Goal: Complete application form: Complete application form

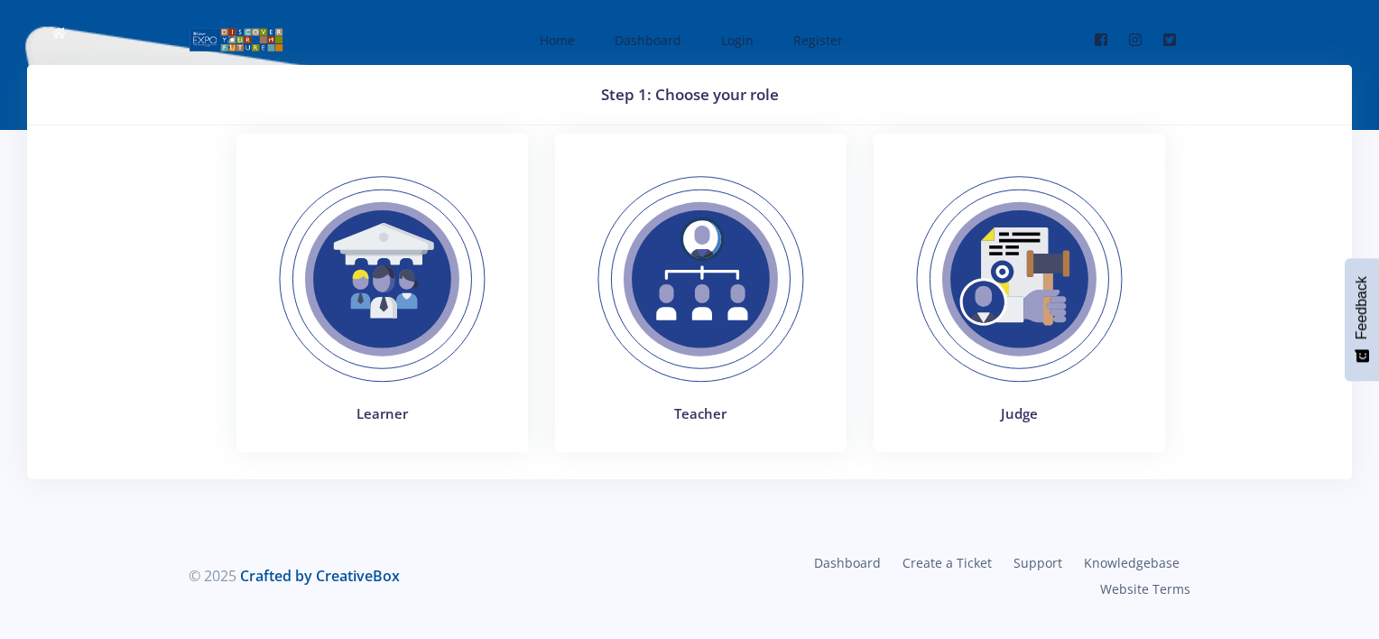
click at [698, 273] on img at bounding box center [701, 279] width 248 height 248
click at [379, 260] on img at bounding box center [382, 279] width 248 height 248
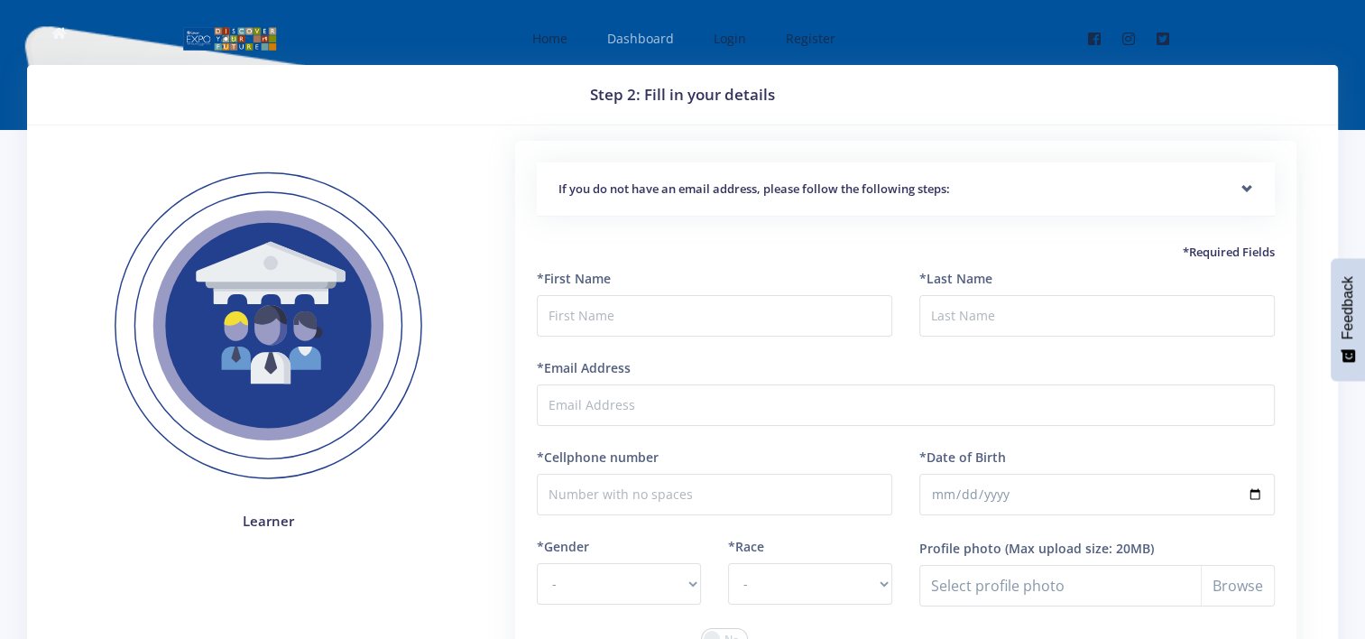
click at [653, 43] on span "Dashboard" at bounding box center [640, 38] width 67 height 17
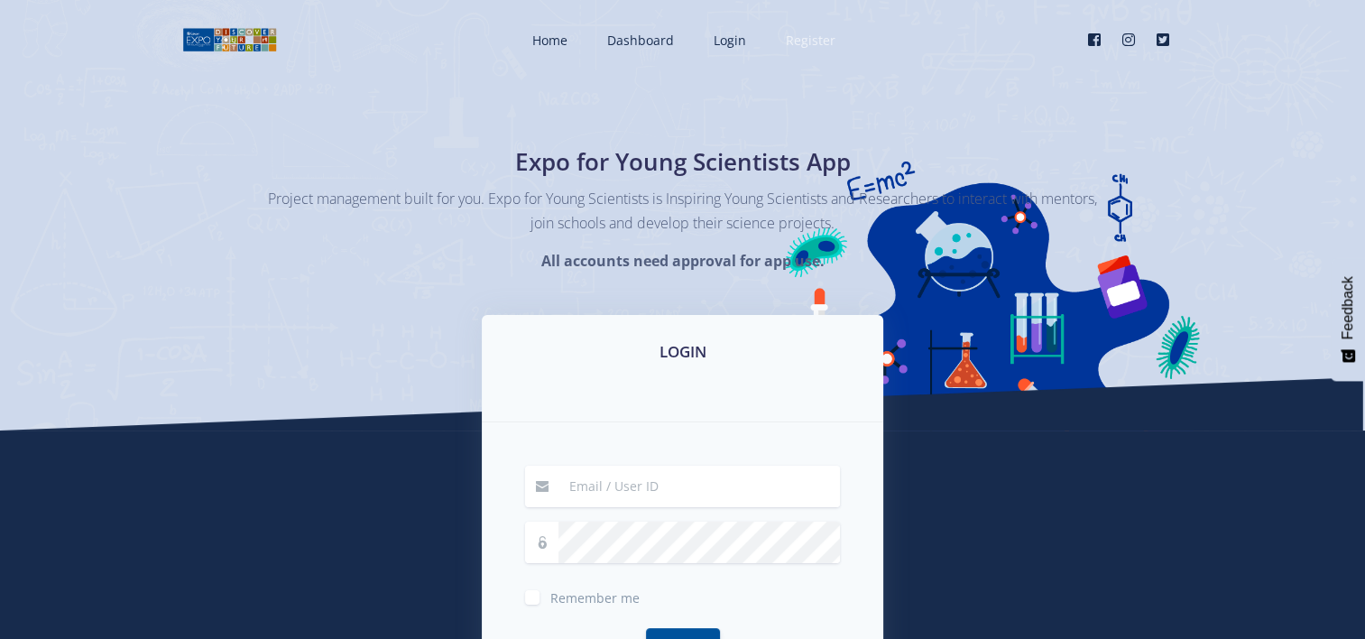
click at [806, 38] on span "Register" at bounding box center [811, 40] width 50 height 17
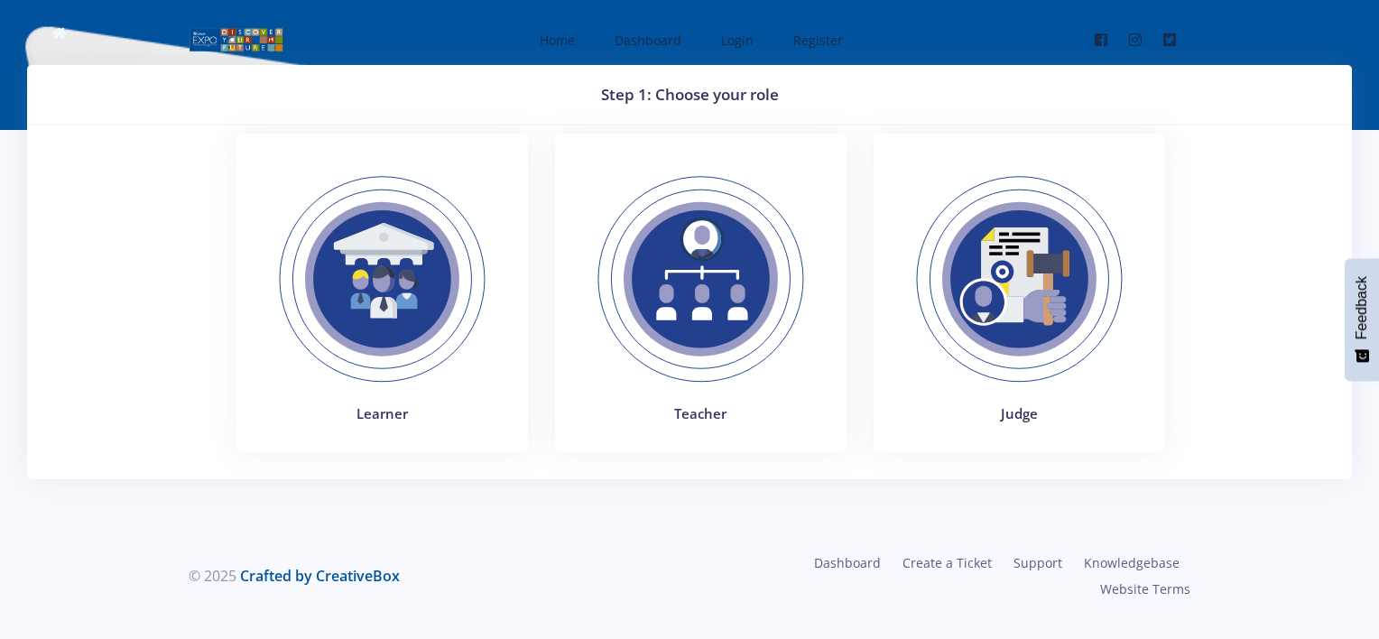
click at [719, 272] on img at bounding box center [701, 279] width 248 height 248
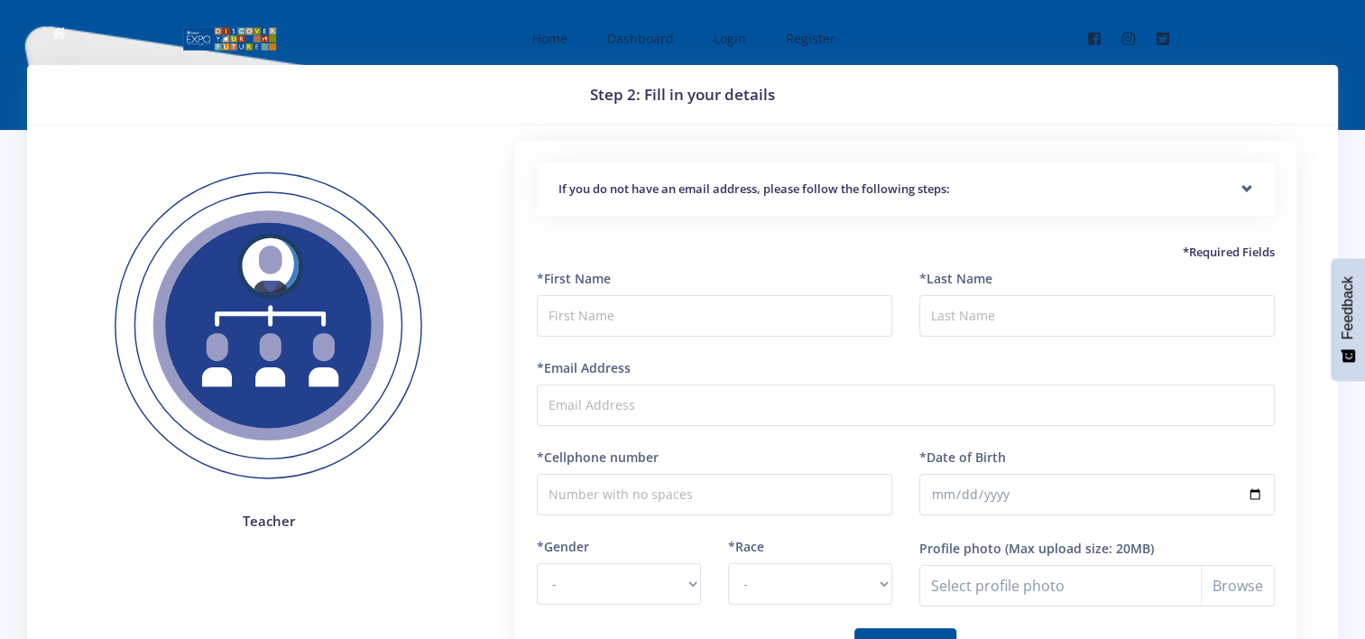
click at [1246, 191] on div "If you do not have an email address, please follow the following steps:" at bounding box center [906, 189] width 738 height 55
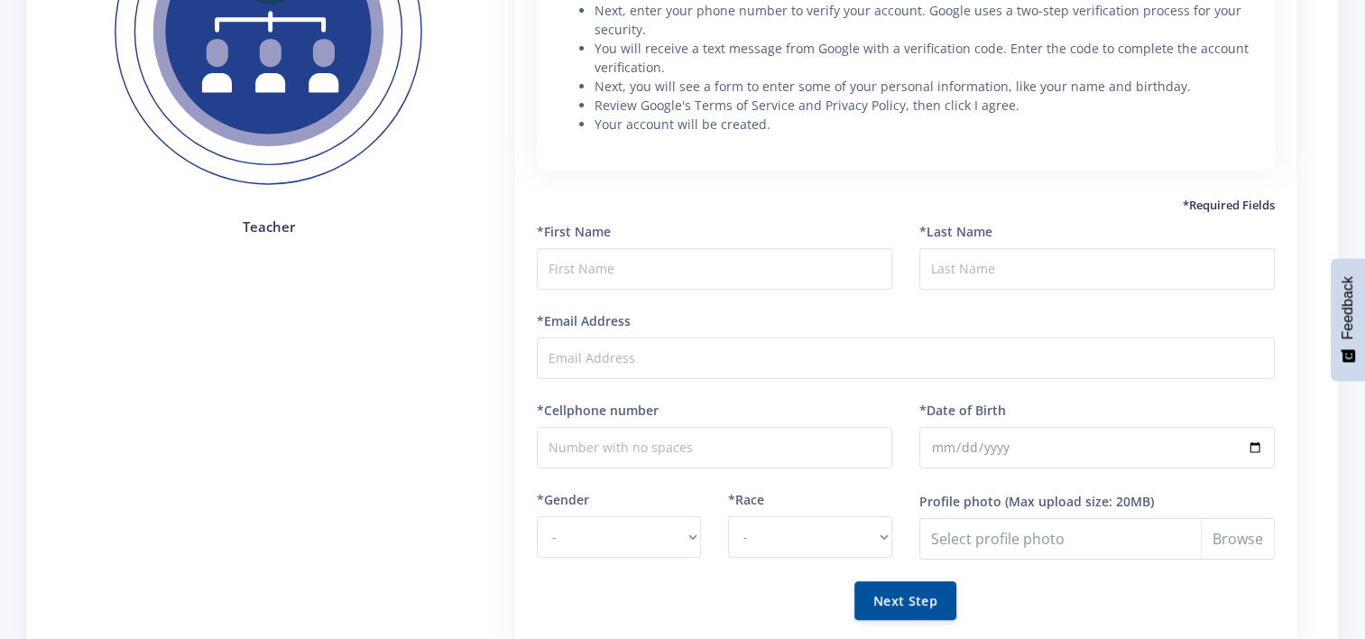
scroll to position [257, 0]
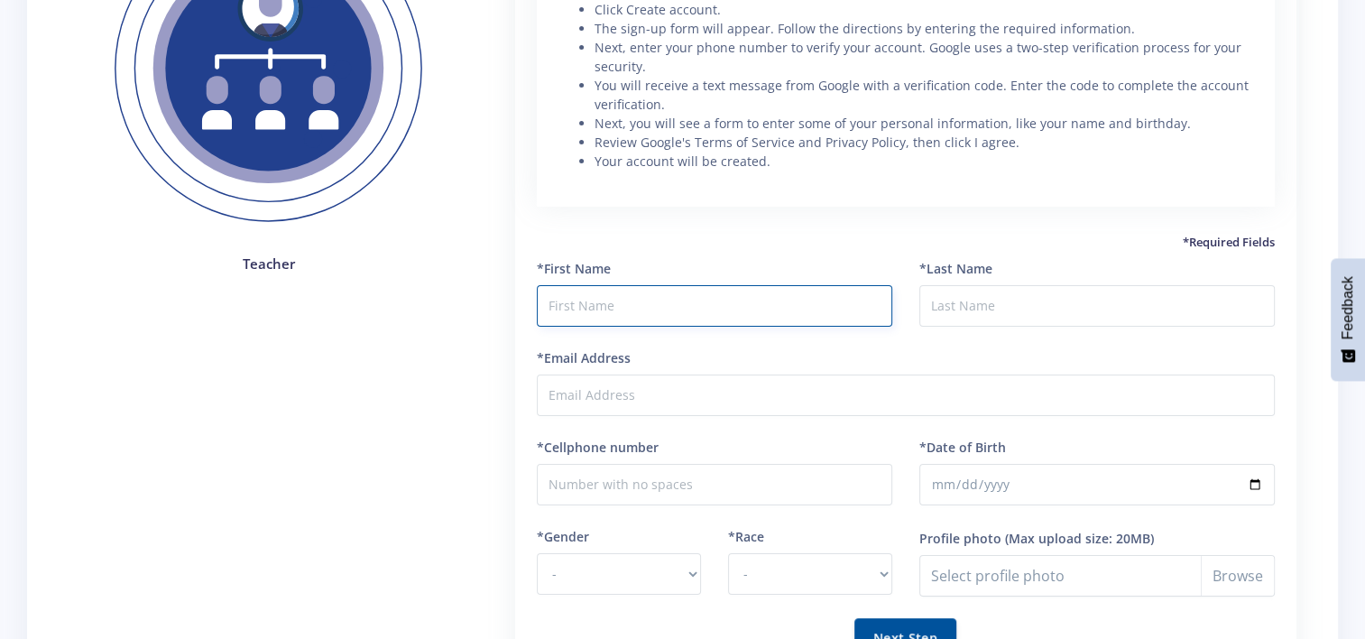
click at [599, 306] on input "text" at bounding box center [715, 306] width 356 height 42
type input "Ivan"
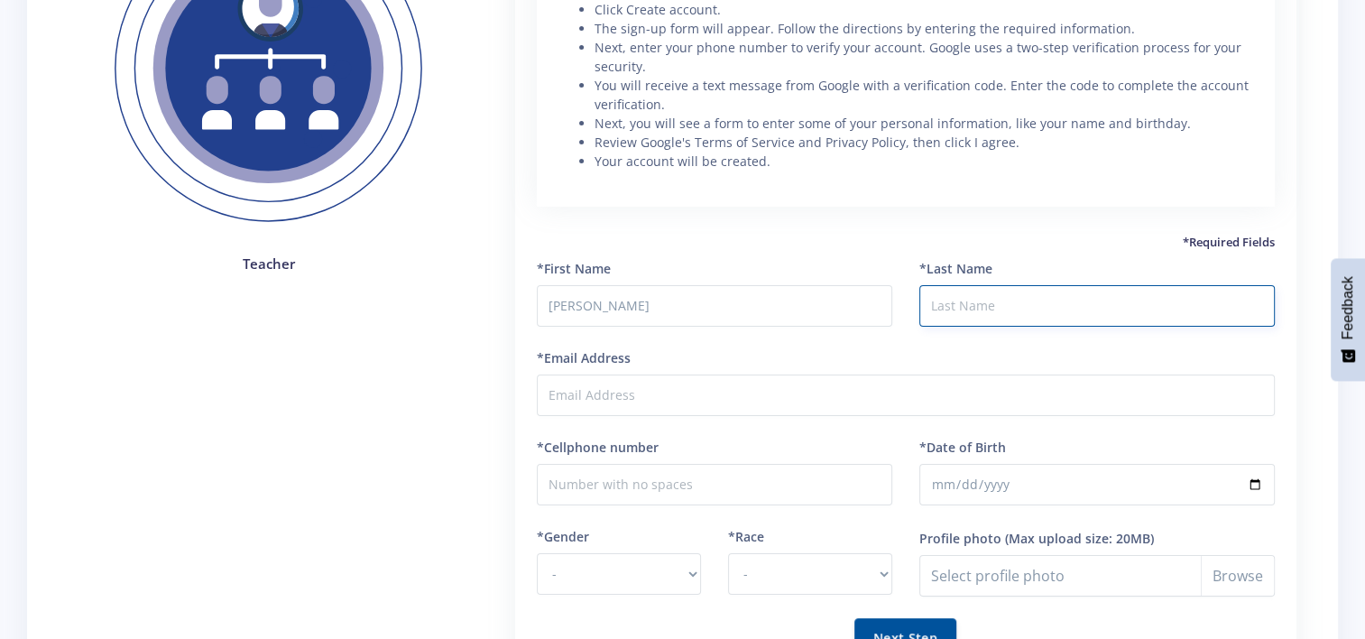
click at [953, 303] on input "*Last Name" at bounding box center [1098, 306] width 356 height 42
type input "Olivier"
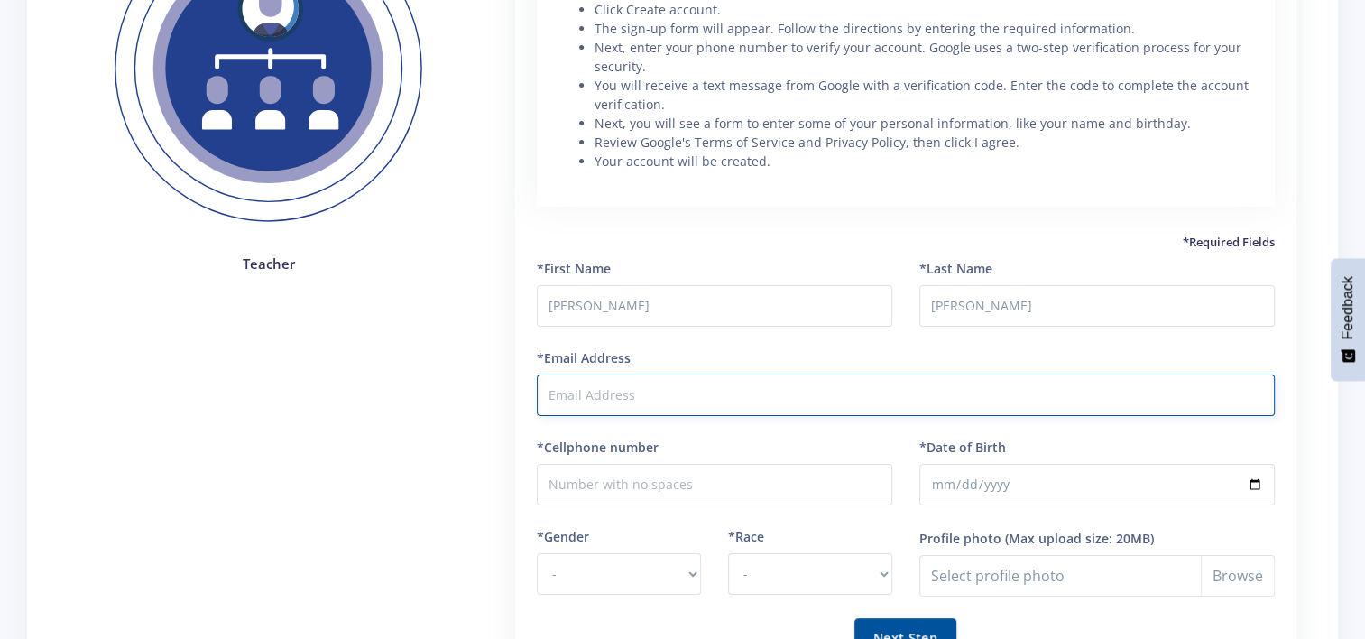
click at [700, 376] on input "*Email Address" at bounding box center [906, 396] width 738 height 42
type input "ivan.o@curro.co.za"
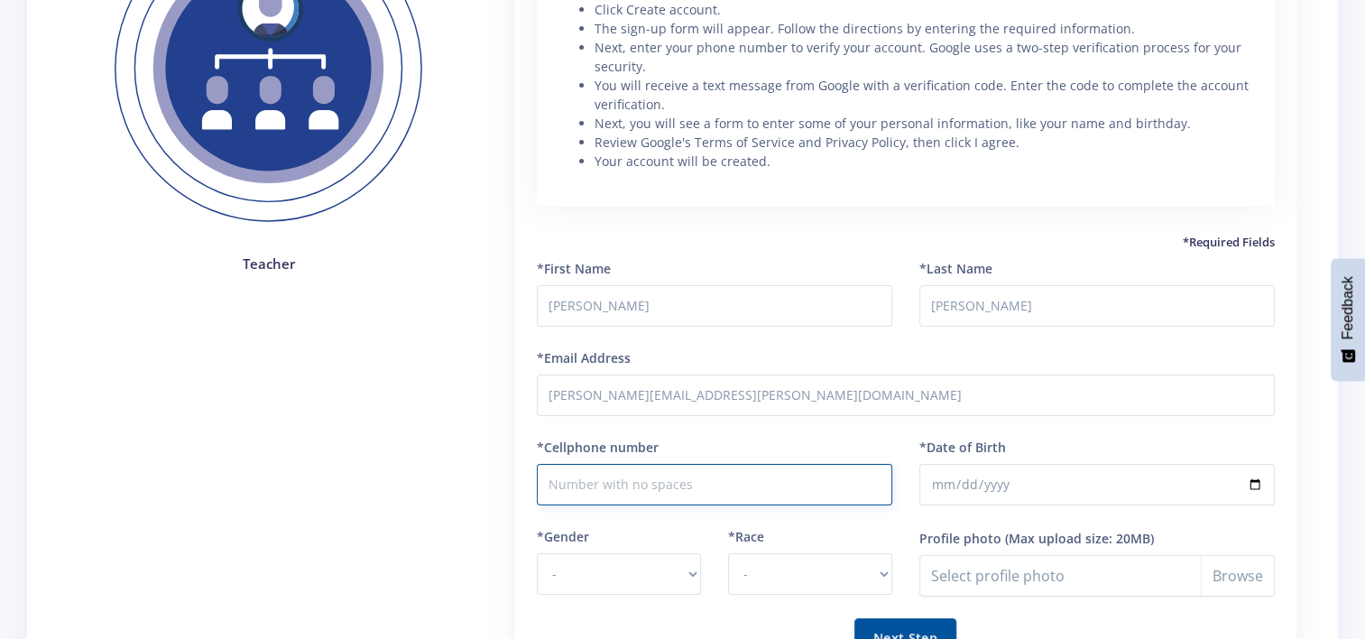
click at [639, 480] on input "*Cellphone number" at bounding box center [715, 485] width 356 height 42
type input "0827201606"
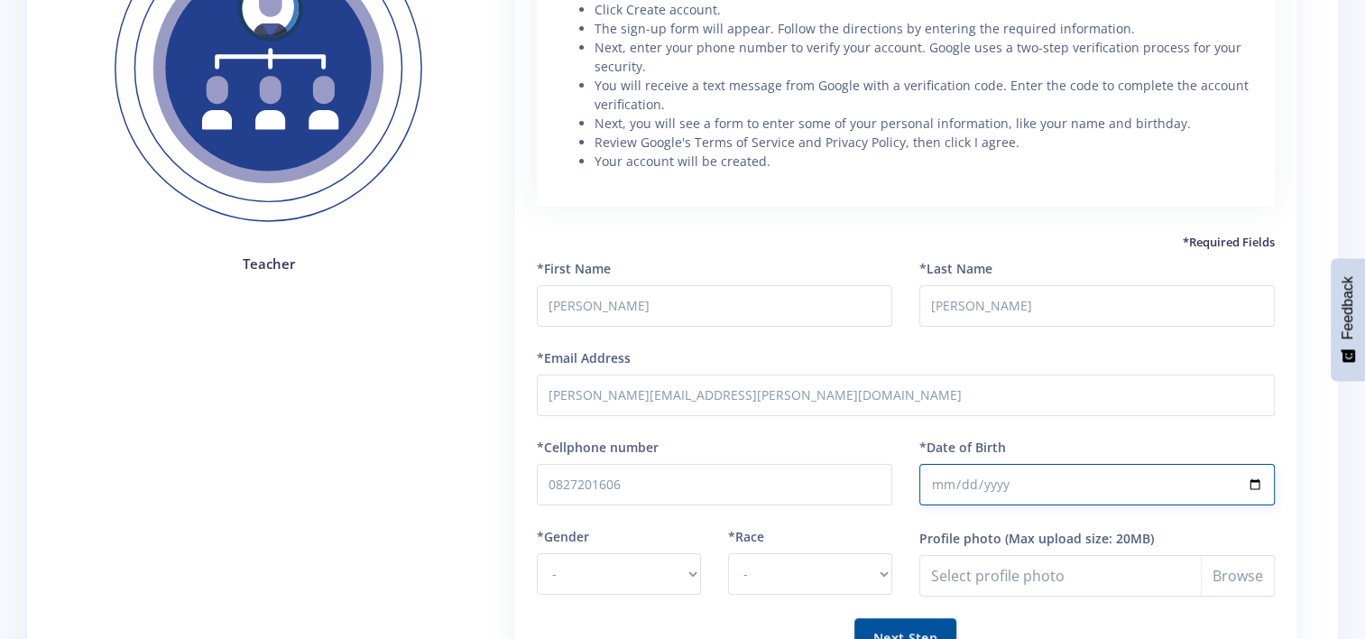
click at [946, 487] on input "*Date of Birth" at bounding box center [1098, 485] width 356 height 42
click at [1251, 485] on input "*Date of Birth" at bounding box center [1098, 485] width 356 height 42
click at [943, 480] on input "*Date of Birth" at bounding box center [1098, 485] width 356 height 42
click at [964, 479] on input "*Date of Birth" at bounding box center [1098, 485] width 356 height 42
click at [967, 480] on input "*Date of Birth" at bounding box center [1098, 485] width 356 height 42
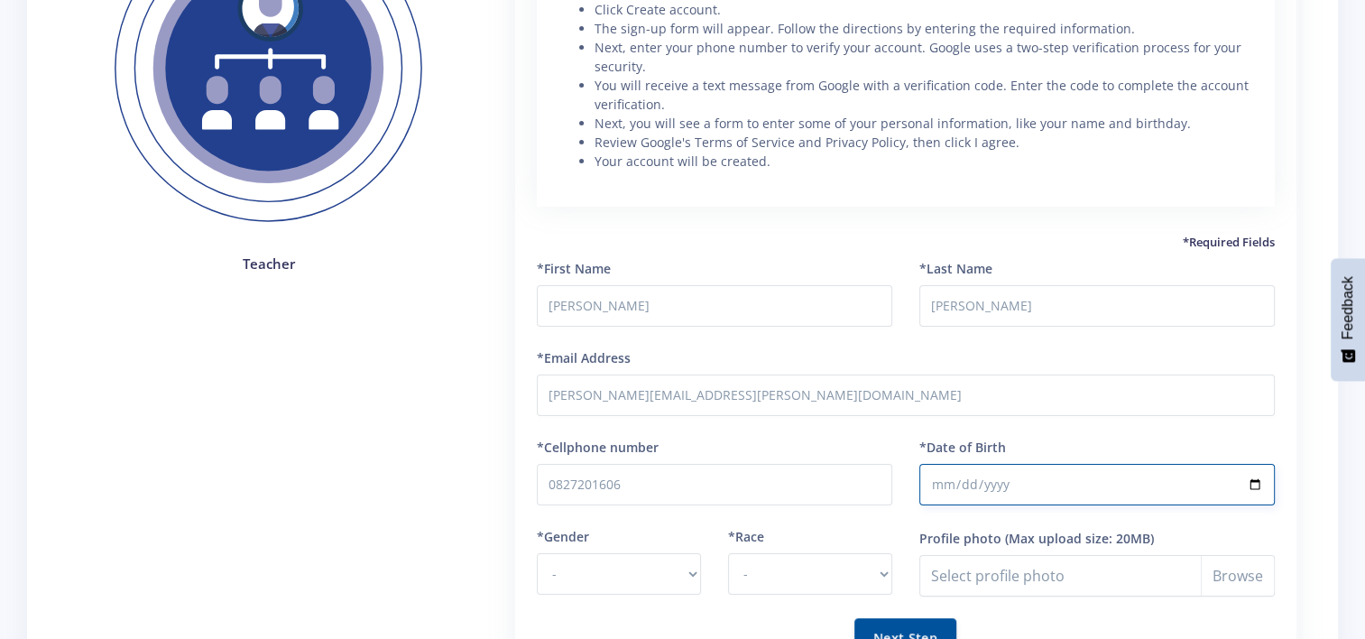
click at [959, 481] on input "1996-11-04" at bounding box center [1098, 485] width 356 height 42
type input "1963-11-04"
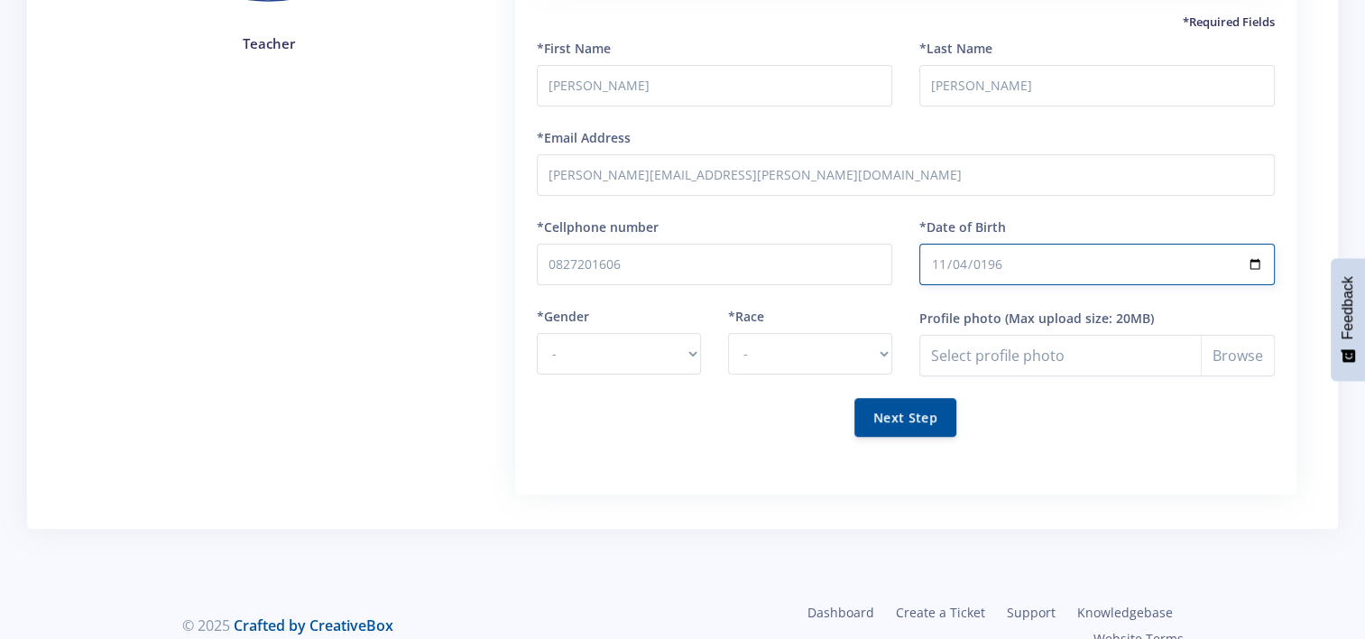
scroll to position [481, 0]
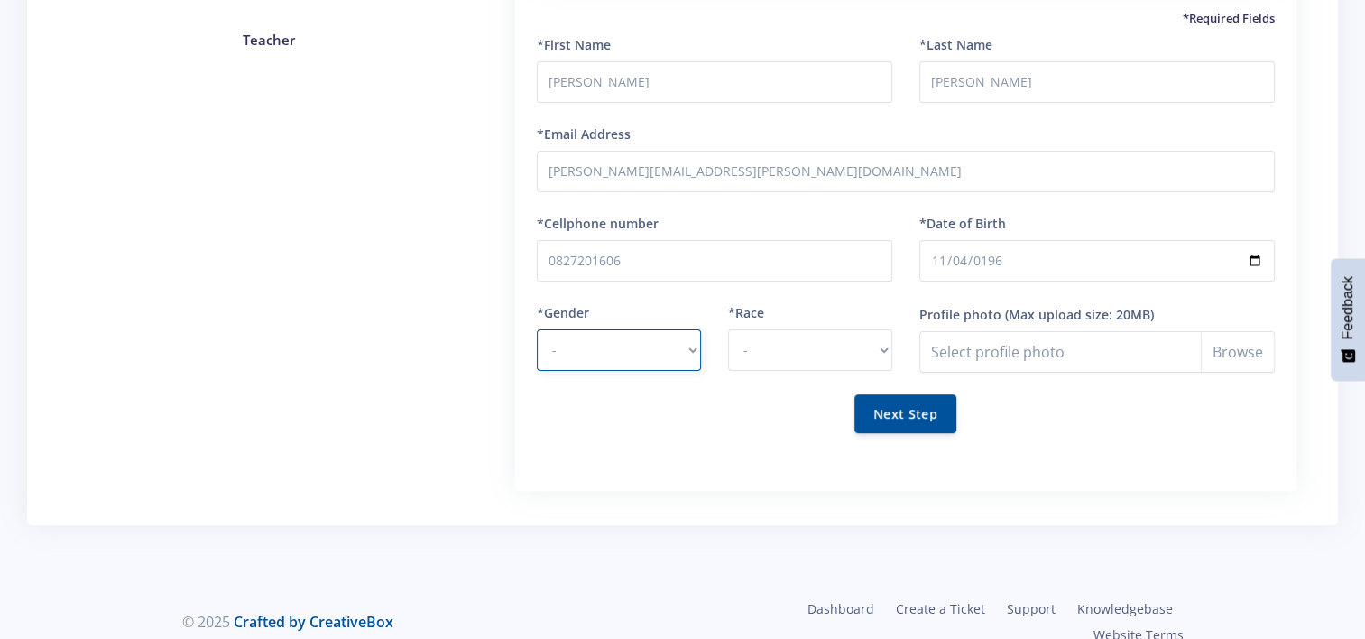
click at [690, 347] on select "- Male Female" at bounding box center [619, 350] width 164 height 42
select select "M"
click at [537, 329] on select "- Male Female" at bounding box center [619, 350] width 164 height 42
click at [884, 347] on select "- African Asian Coloured Indian White Other" at bounding box center [810, 350] width 164 height 42
select select "White"
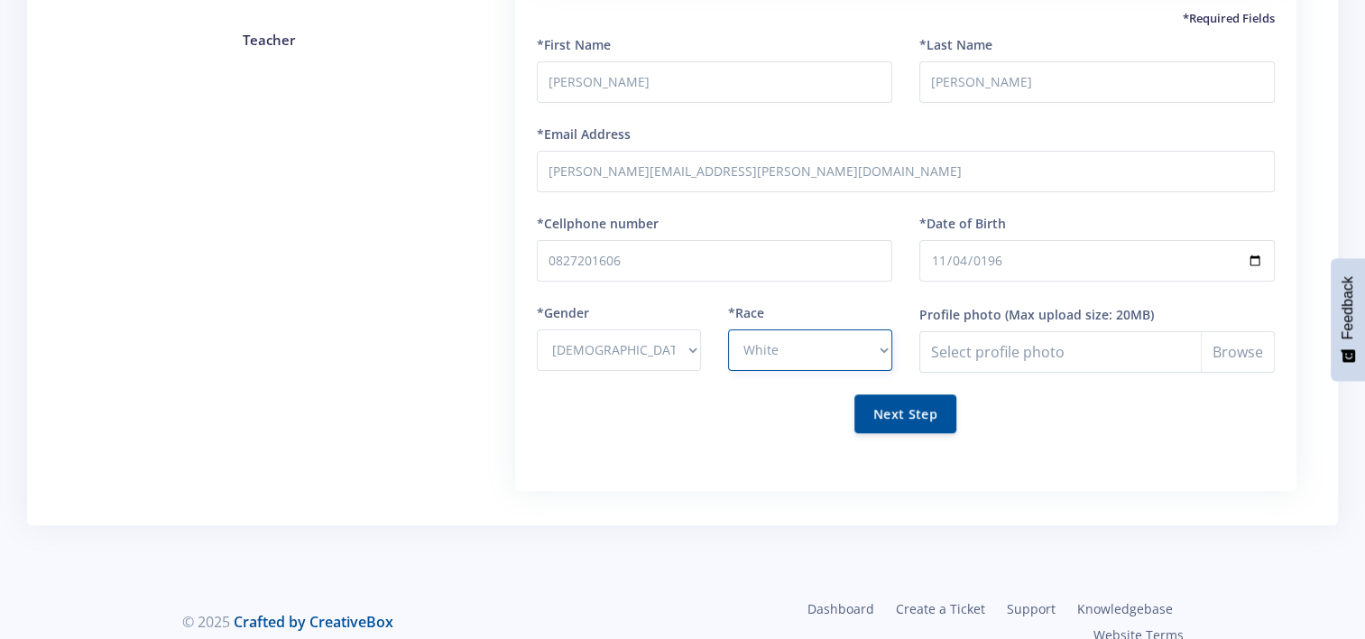
click at [728, 329] on select "- African Asian Coloured Indian White Other" at bounding box center [810, 350] width 164 height 42
click at [908, 404] on button "Next Step" at bounding box center [906, 412] width 102 height 39
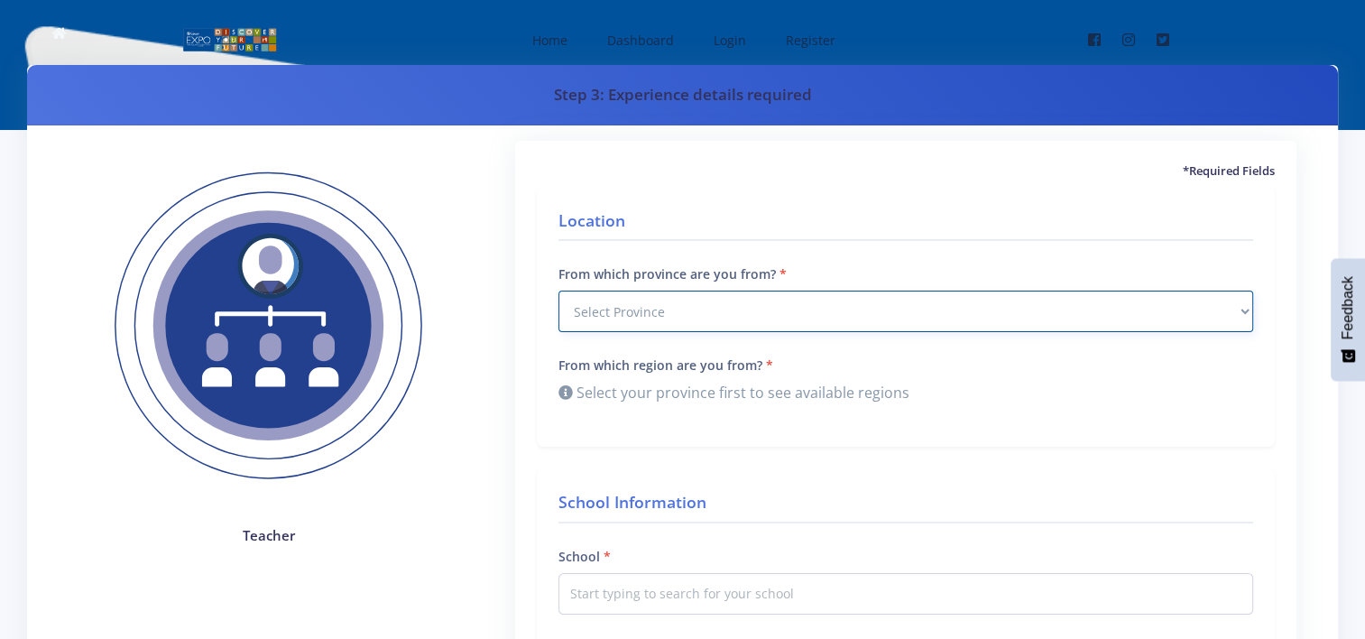
click at [1245, 307] on select "Select Province Western Cape Eastern Cape Northern Cape North West Free State" at bounding box center [906, 312] width 695 height 42
select select "6"
click at [559, 291] on select "Select Province Western Cape Eastern Cape Northern Cape North West Free State" at bounding box center [906, 312] width 695 height 42
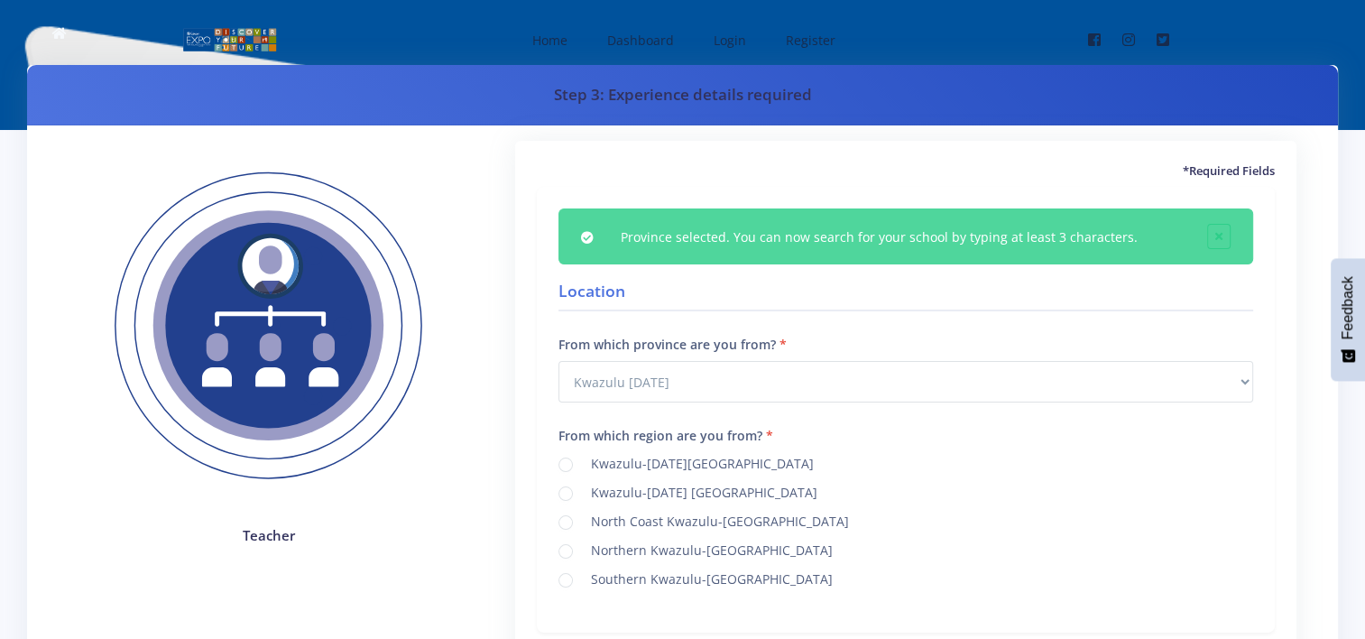
click at [722, 524] on label "North Coast Kwazulu-Natal" at bounding box center [716, 519] width 265 height 14
click at [596, 522] on input "North Coast Kwazulu-Natal" at bounding box center [590, 516] width 12 height 12
radio input "true"
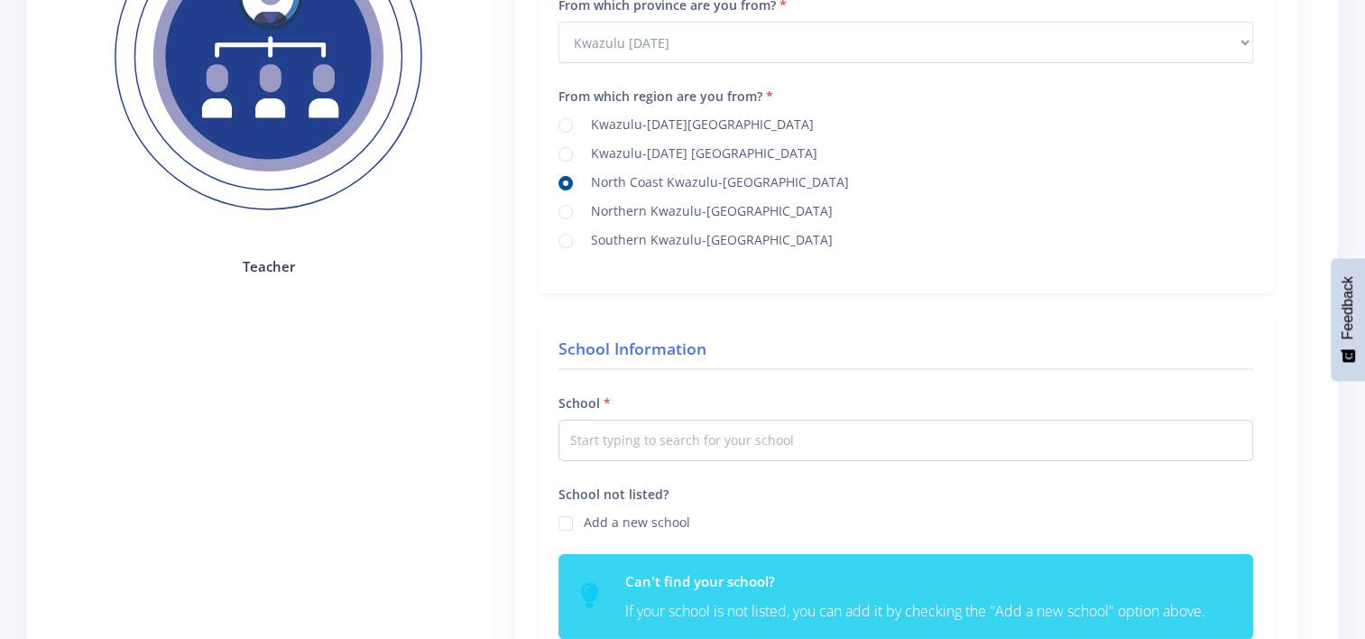
scroll to position [271, 0]
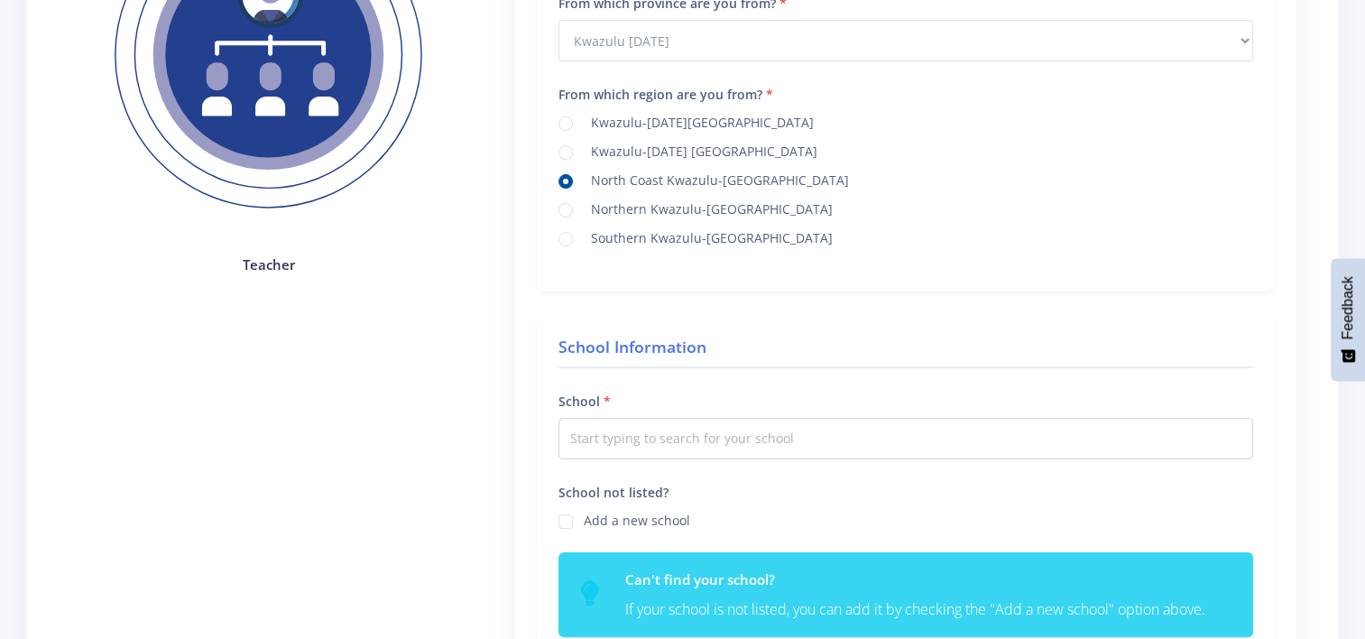
click at [695, 207] on label "Northern Kwazulu-Natal" at bounding box center [708, 206] width 249 height 14
click at [596, 207] on input "Northern Kwazulu-Natal" at bounding box center [590, 204] width 12 height 12
radio input "true"
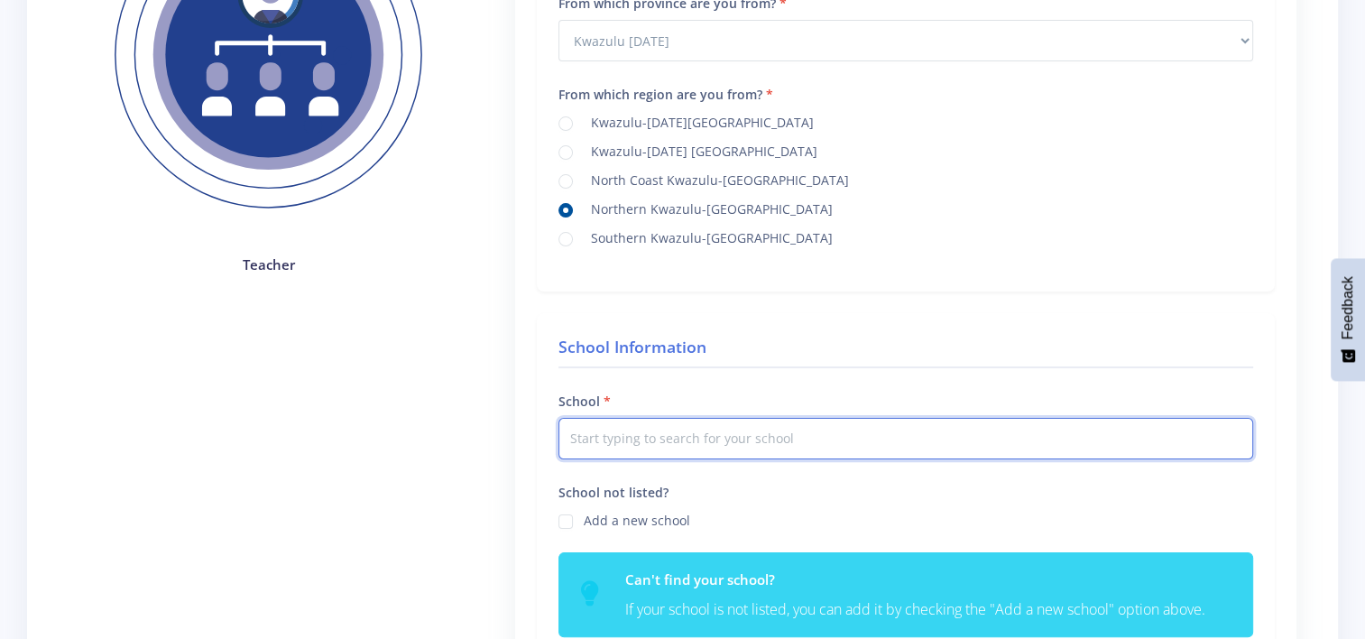
click at [582, 440] on input "text" at bounding box center [906, 439] width 695 height 42
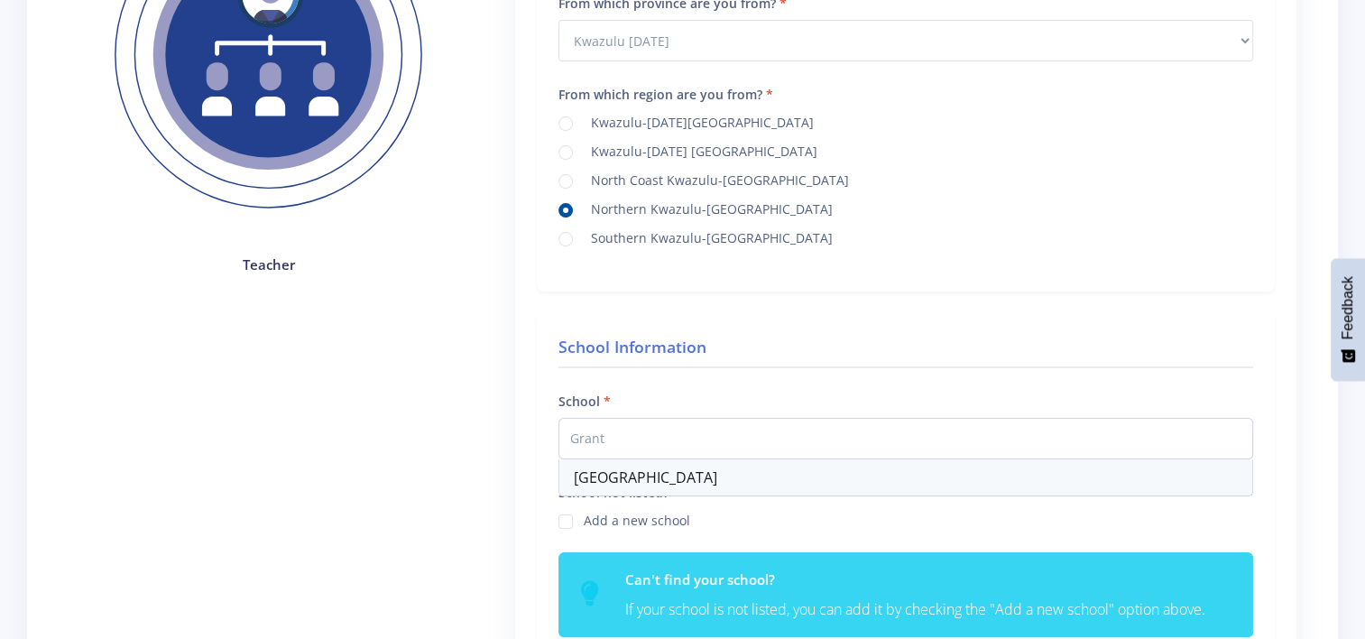
click at [608, 484] on div "Grantleigh School" at bounding box center [906, 477] width 693 height 36
type input "Grantleigh School"
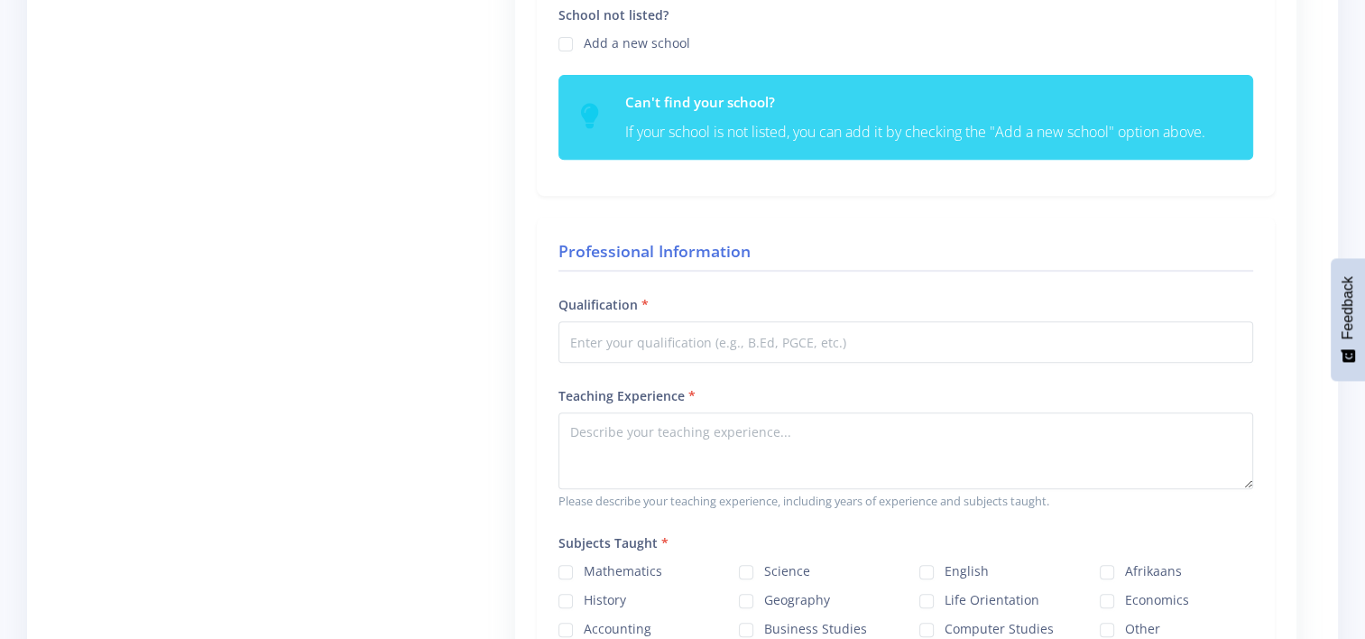
scroll to position [756, 0]
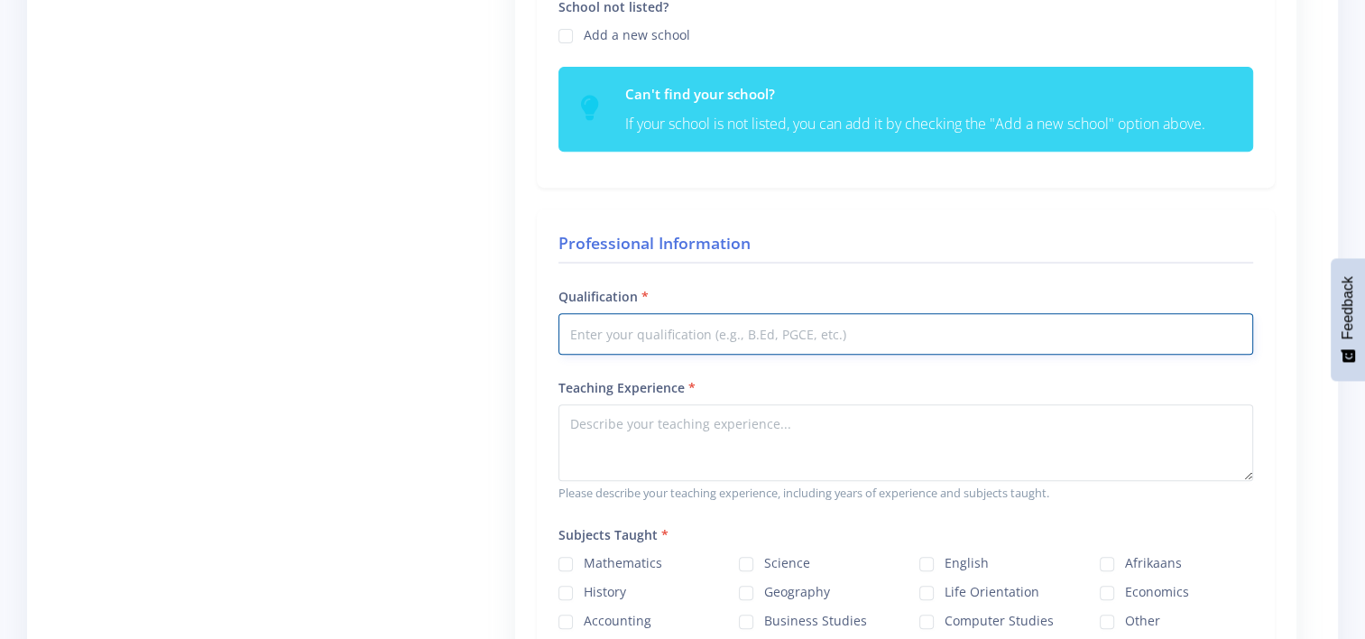
click at [814, 333] on input "Qualification" at bounding box center [906, 334] width 695 height 42
type input "HDE, FDE,ACE"
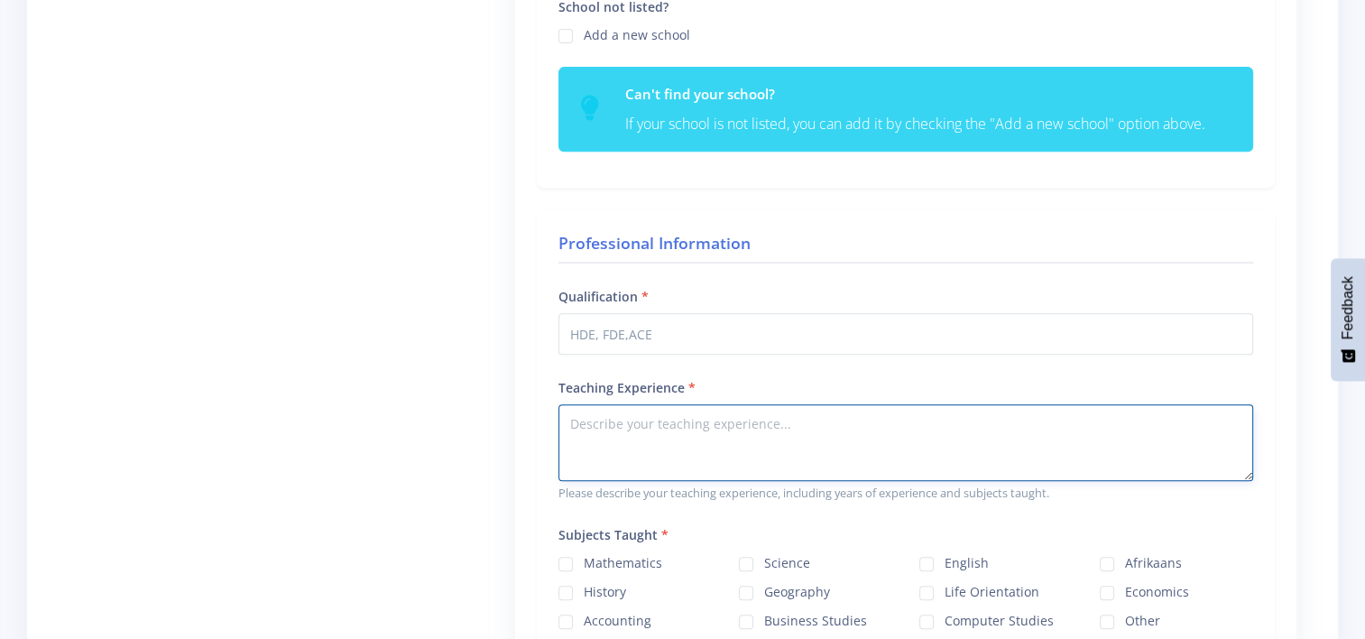
click at [713, 412] on textarea "Teaching Experience" at bounding box center [906, 442] width 695 height 77
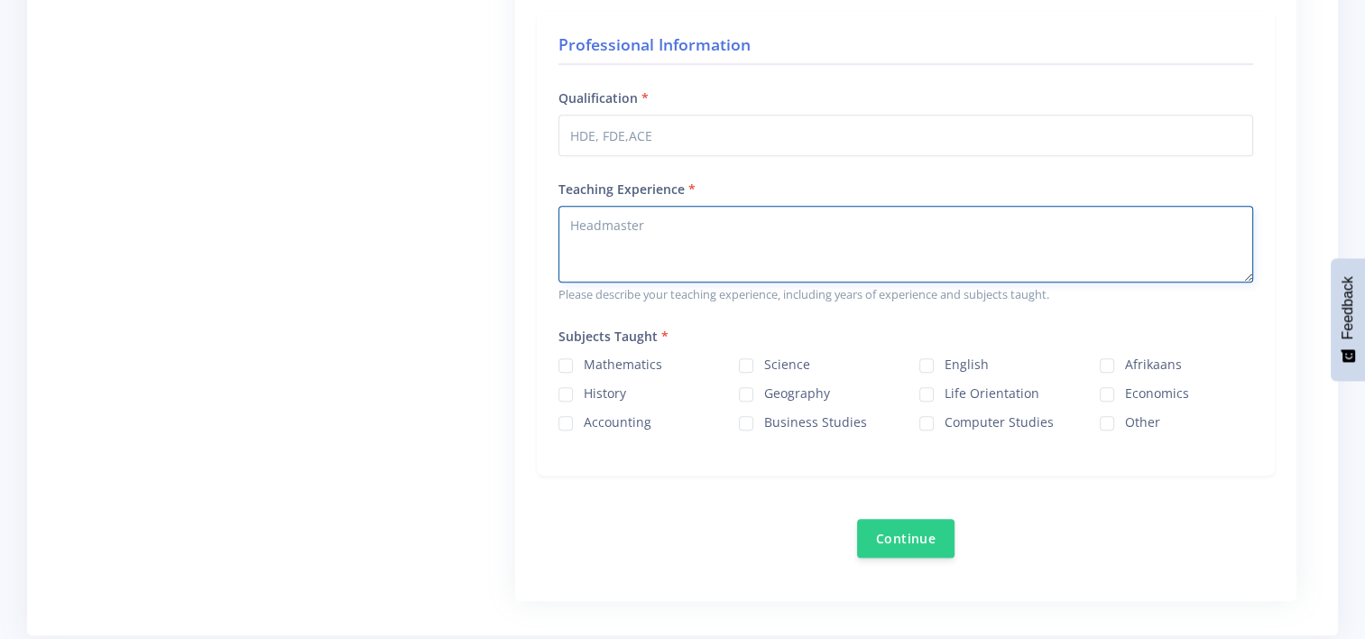
scroll to position [960, 0]
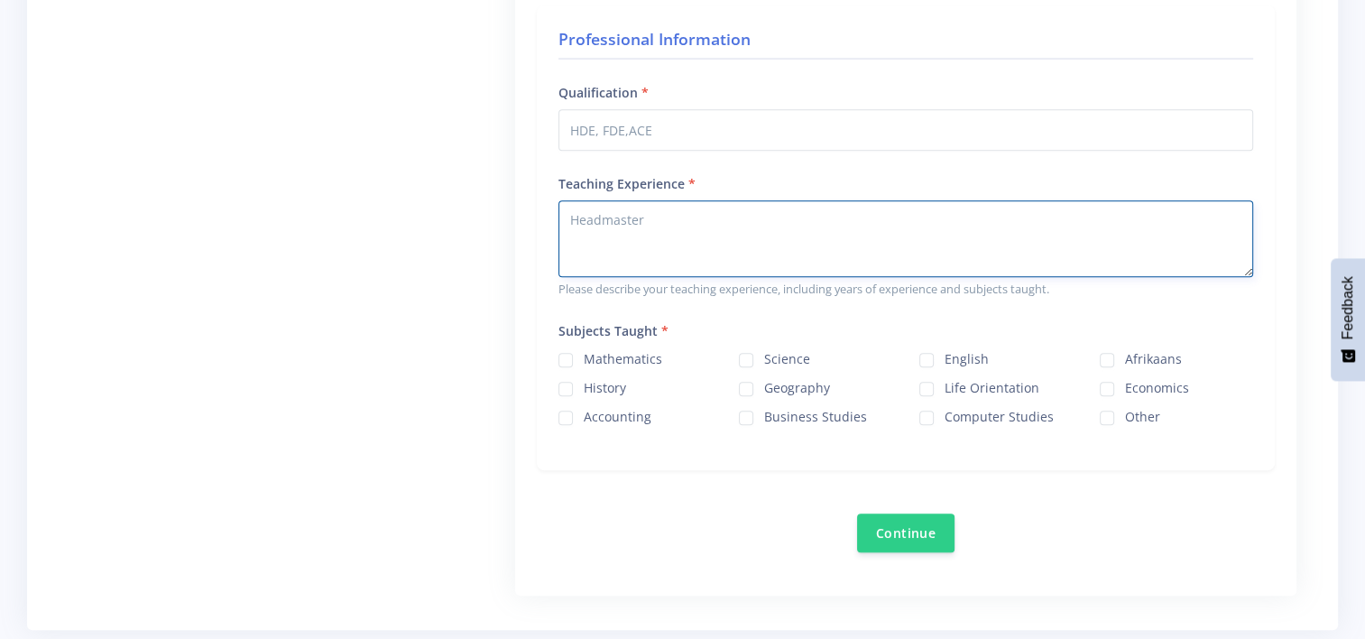
type textarea "Headmaster"
click at [945, 381] on label "Life Orientation" at bounding box center [992, 385] width 95 height 14
click at [945, 381] on input "Life Orientation" at bounding box center [951, 382] width 12 height 12
checkbox input "true"
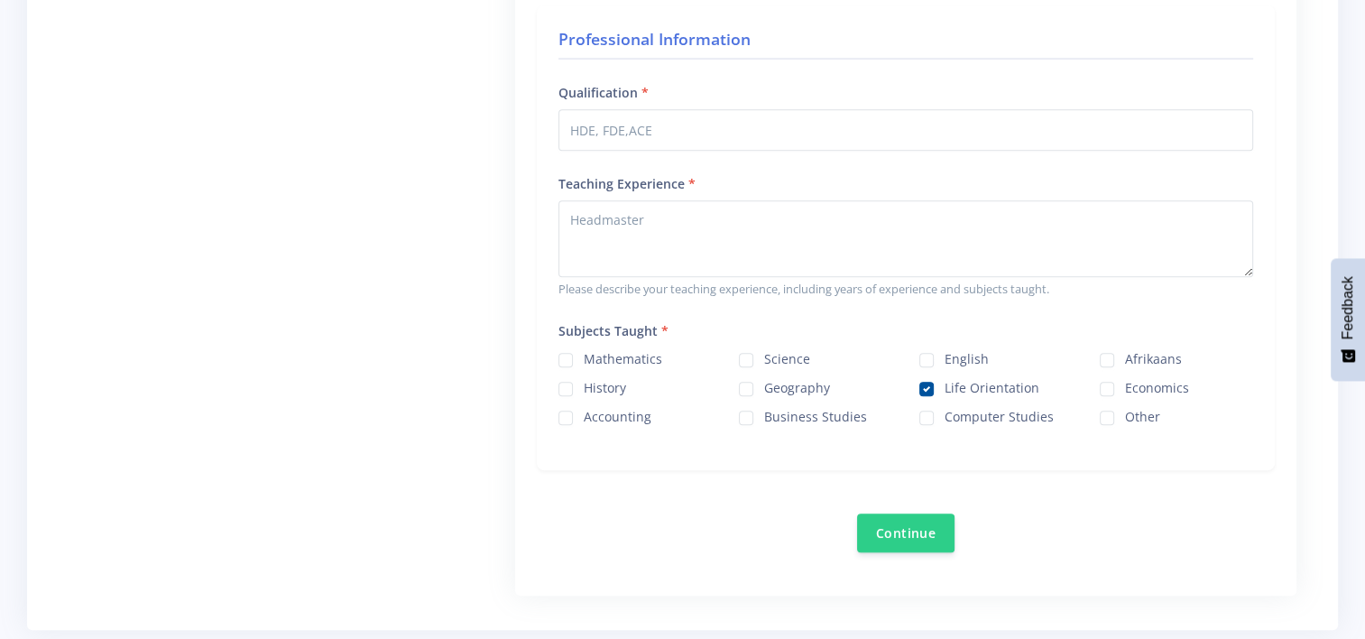
click at [1125, 349] on label "Afrikaans" at bounding box center [1153, 356] width 57 height 14
click at [1125, 349] on input "Afrikaans" at bounding box center [1131, 353] width 12 height 12
checkbox input "true"
click at [584, 383] on label "History" at bounding box center [605, 385] width 42 height 14
click at [584, 383] on input "History" at bounding box center [590, 382] width 12 height 12
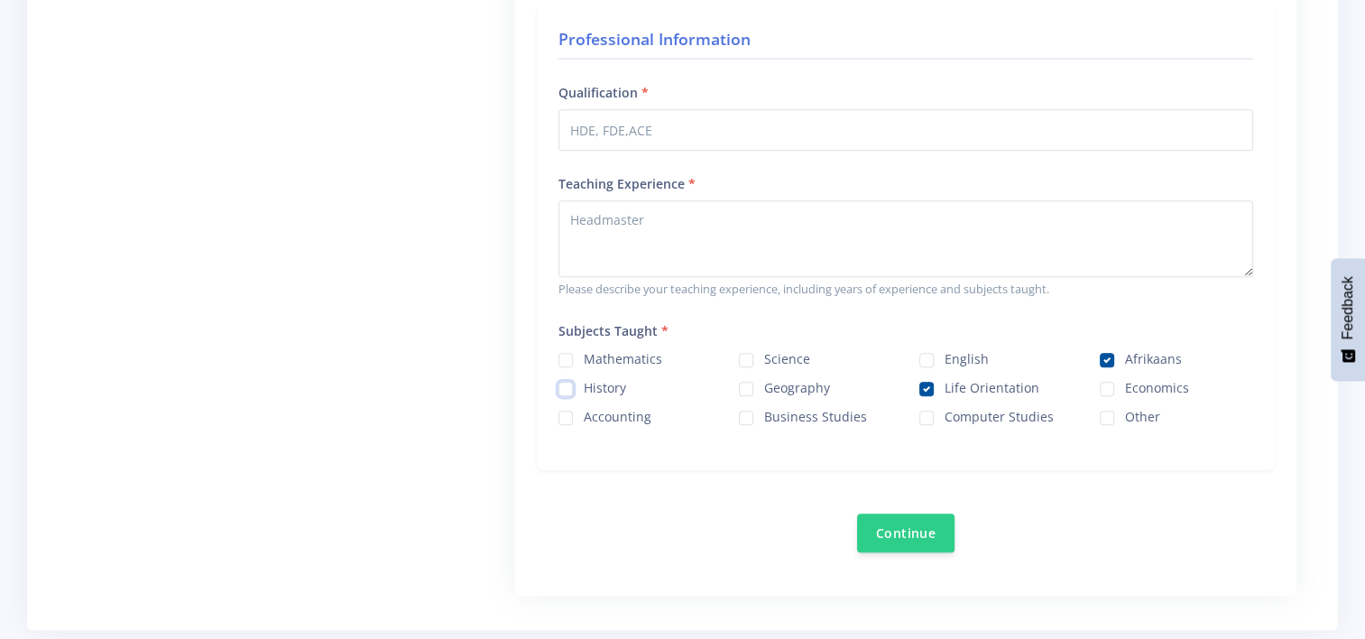
checkbox input "true"
click at [914, 529] on button "Continue" at bounding box center [905, 532] width 97 height 39
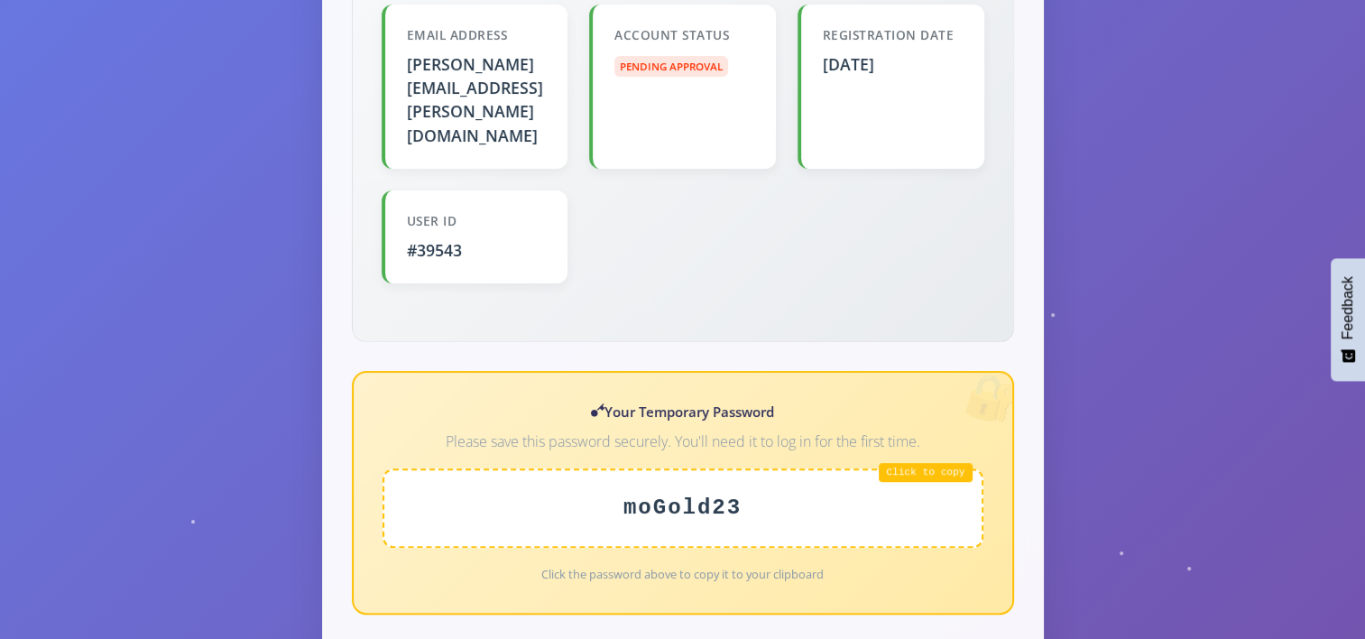
scroll to position [544, 0]
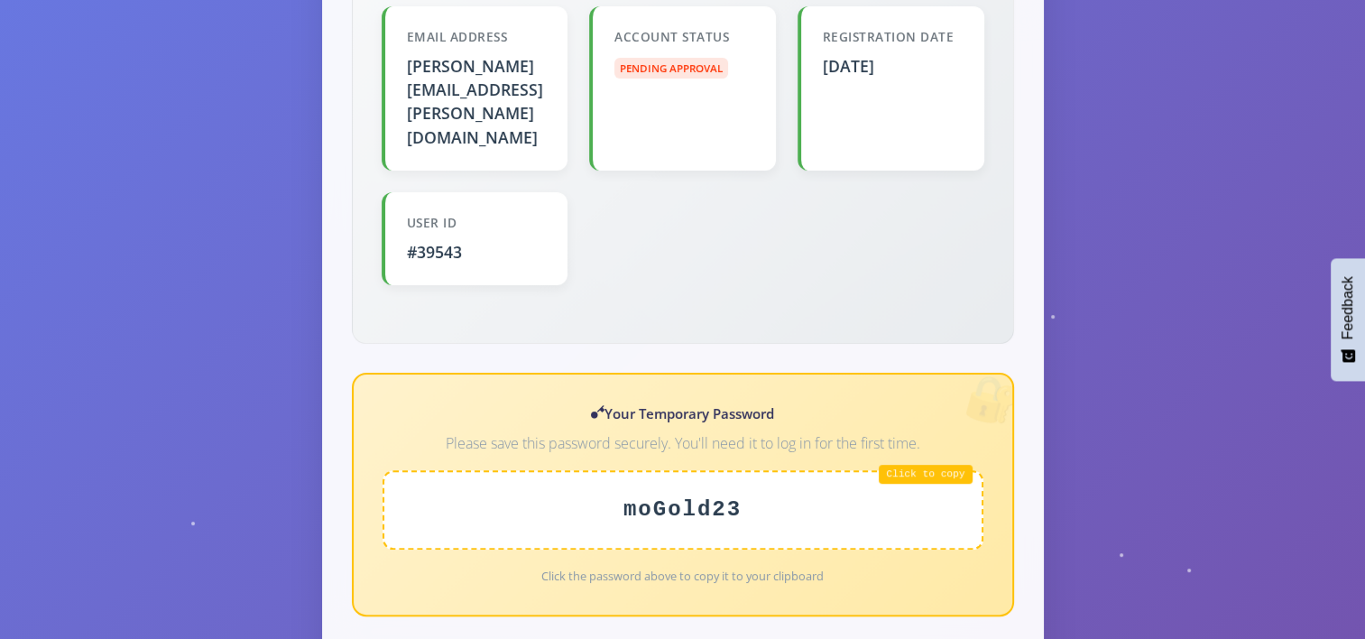
click at [957, 470] on div "moGold23" at bounding box center [683, 509] width 601 height 79
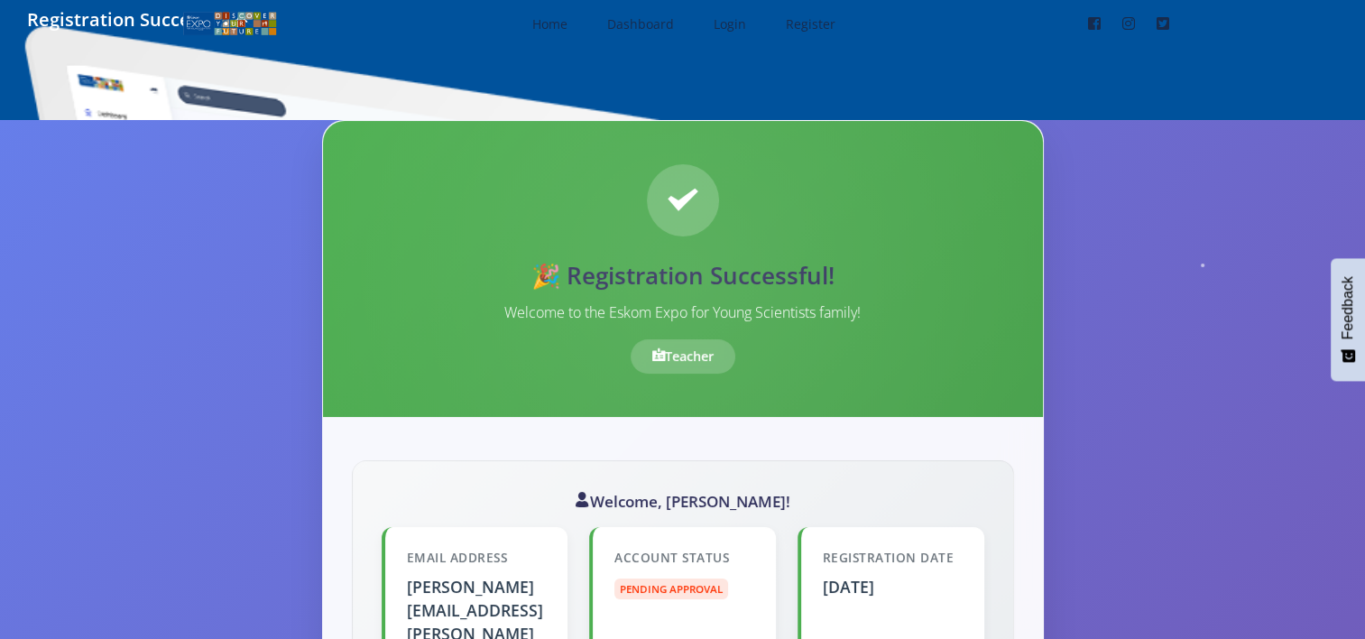
scroll to position [22, 0]
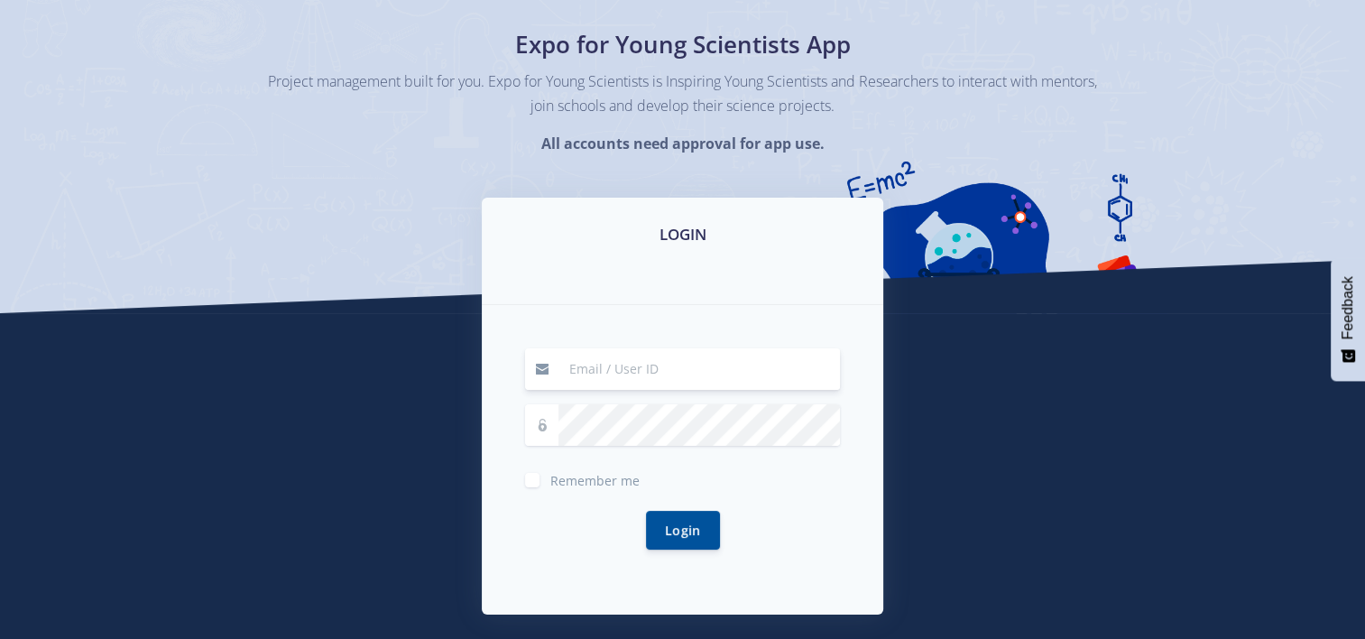
scroll to position [129, 0]
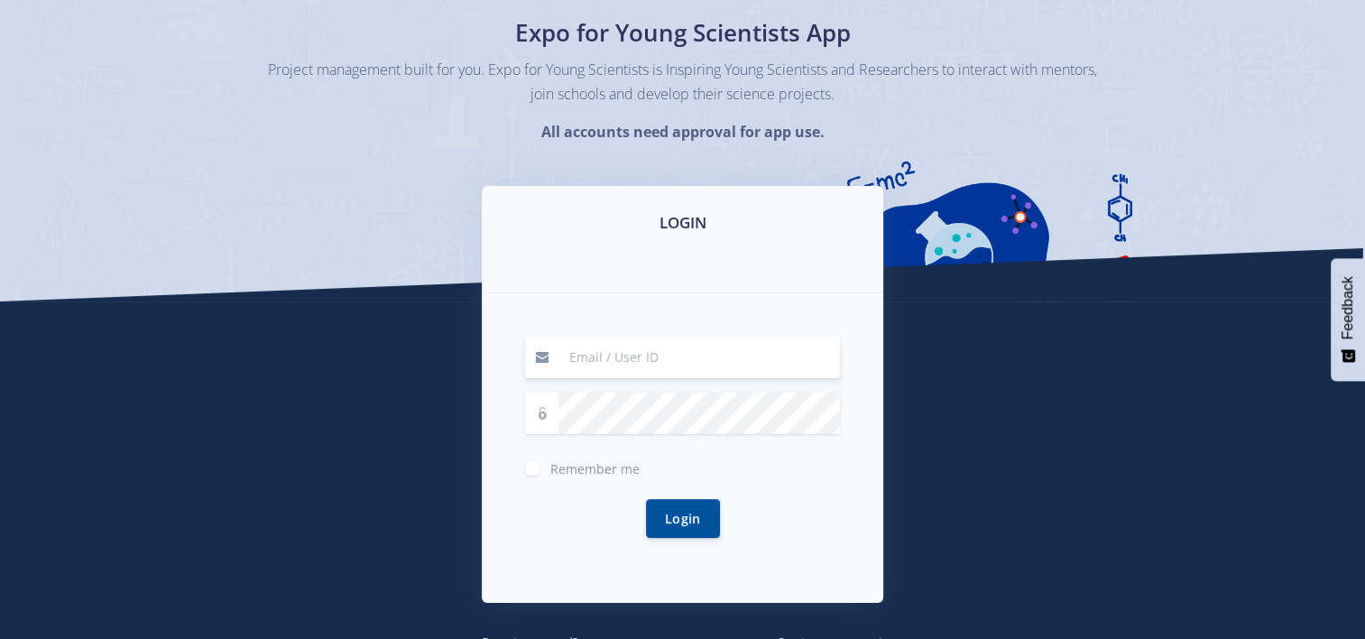
click at [585, 355] on input at bounding box center [700, 358] width 282 height 42
type input "39543"
click at [680, 515] on button "Login" at bounding box center [683, 517] width 74 height 39
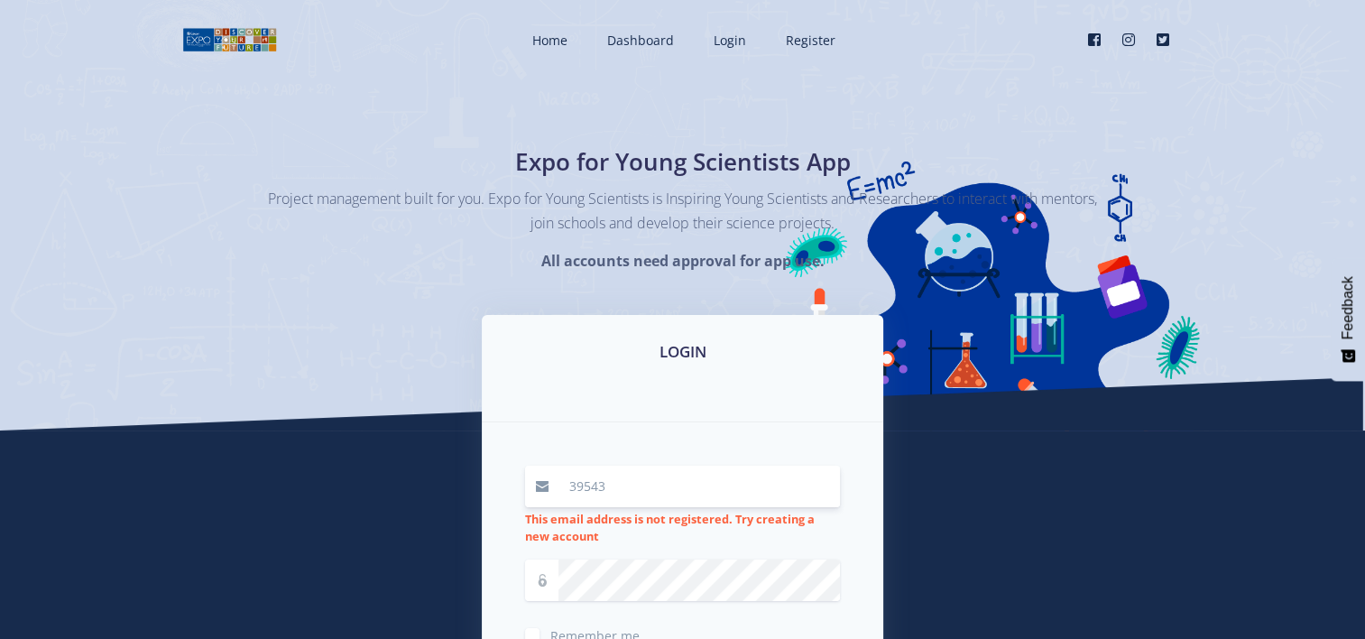
drag, startPoint x: 569, startPoint y: 489, endPoint x: 614, endPoint y: 490, distance: 45.1
click at [614, 490] on input "39543" at bounding box center [700, 487] width 282 height 42
type input "ivan.o@curro.co.za"
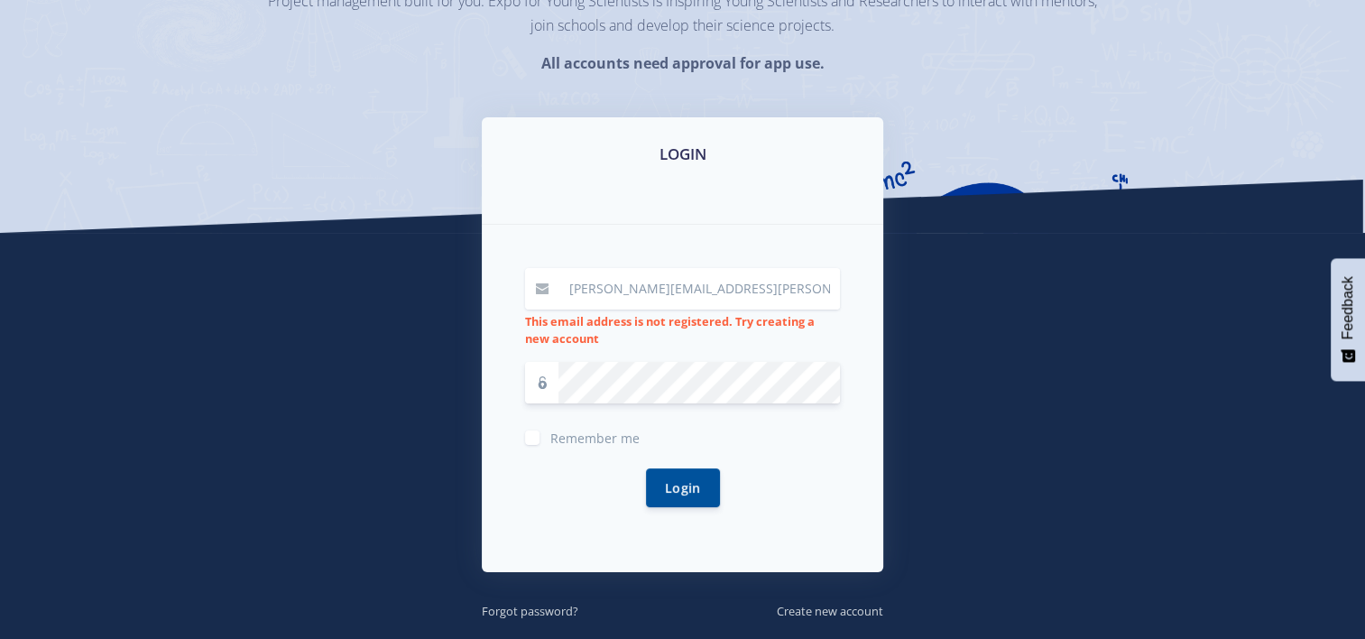
scroll to position [210, 0]
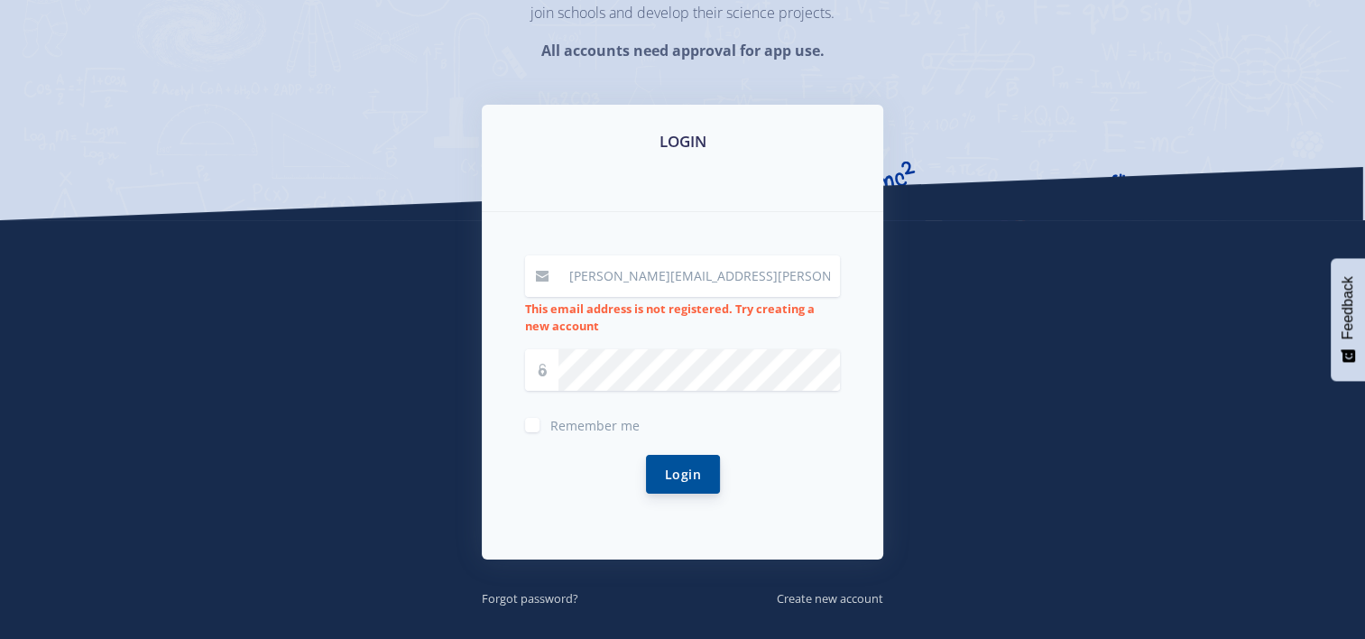
click at [671, 467] on button "Login" at bounding box center [683, 474] width 74 height 39
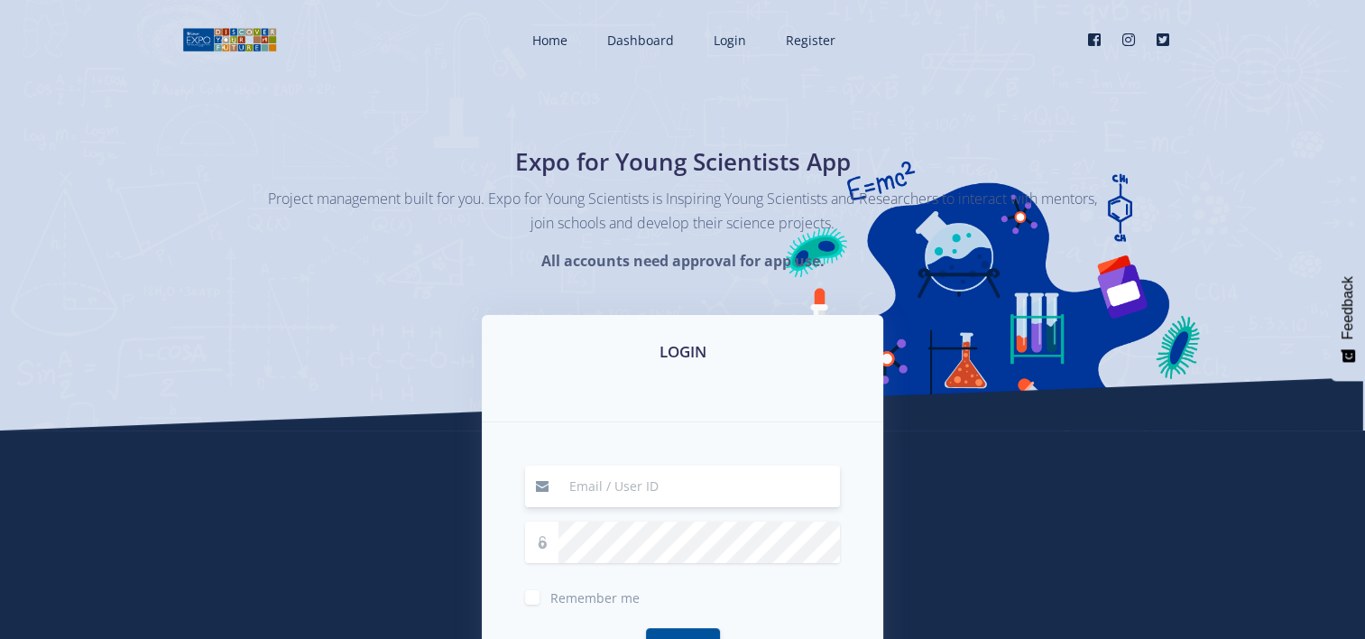
click at [599, 494] on input at bounding box center [700, 487] width 282 height 42
type input "39543"
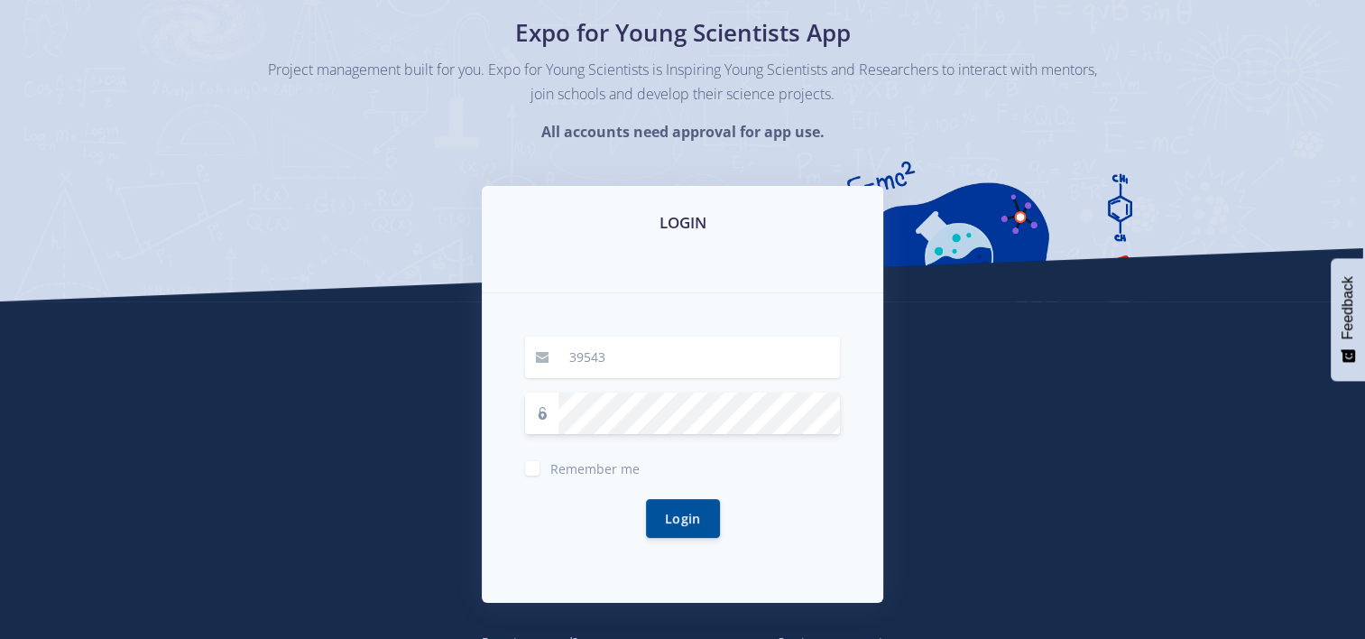
scroll to position [165, 0]
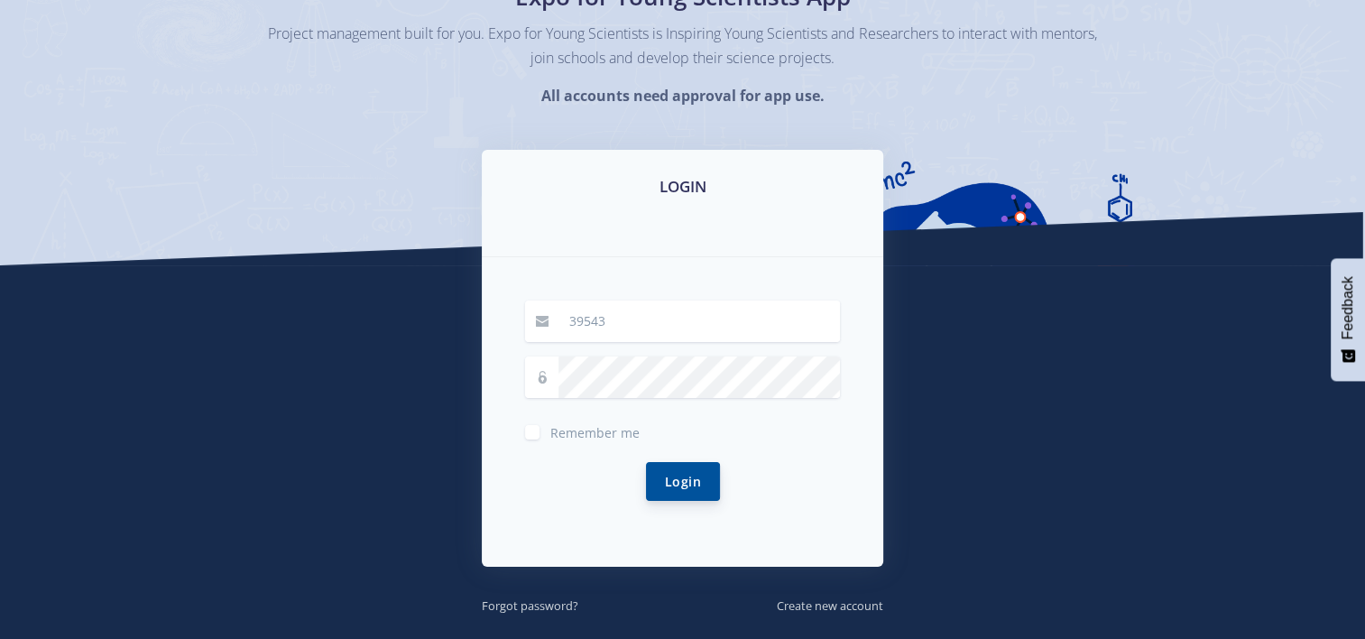
click at [686, 484] on button "Login" at bounding box center [683, 481] width 74 height 39
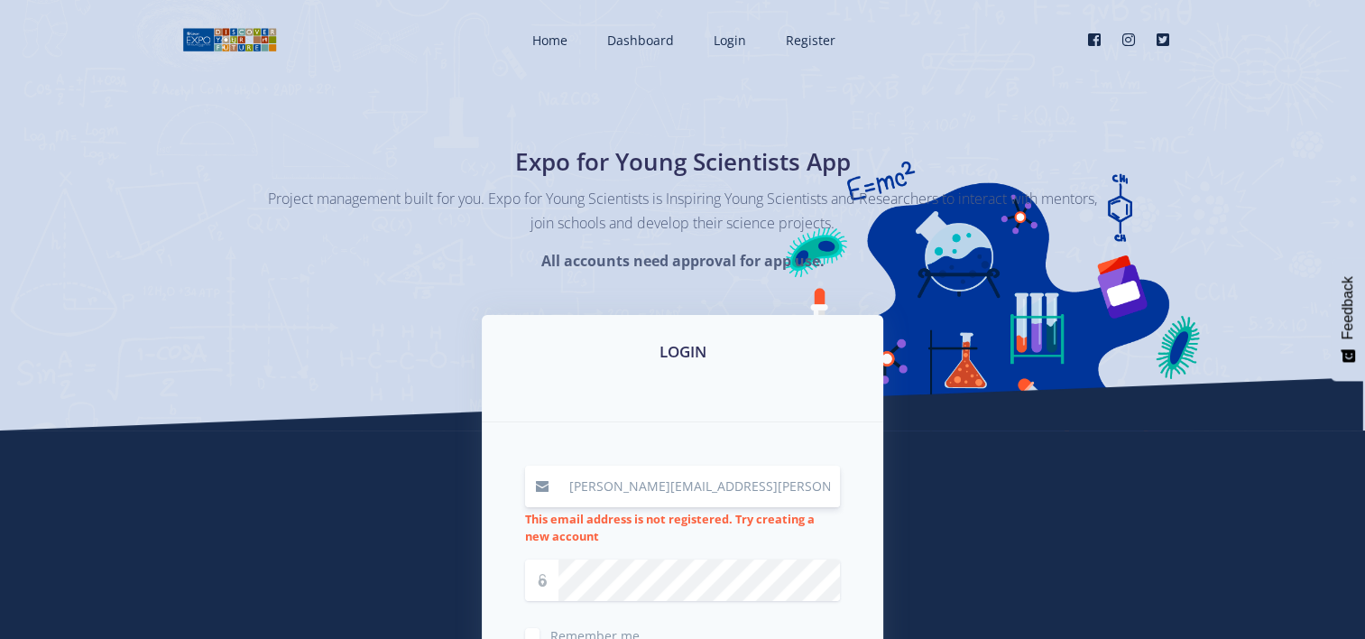
type input "[PERSON_NAME][EMAIL_ADDRESS][PERSON_NAME][DOMAIN_NAME]"
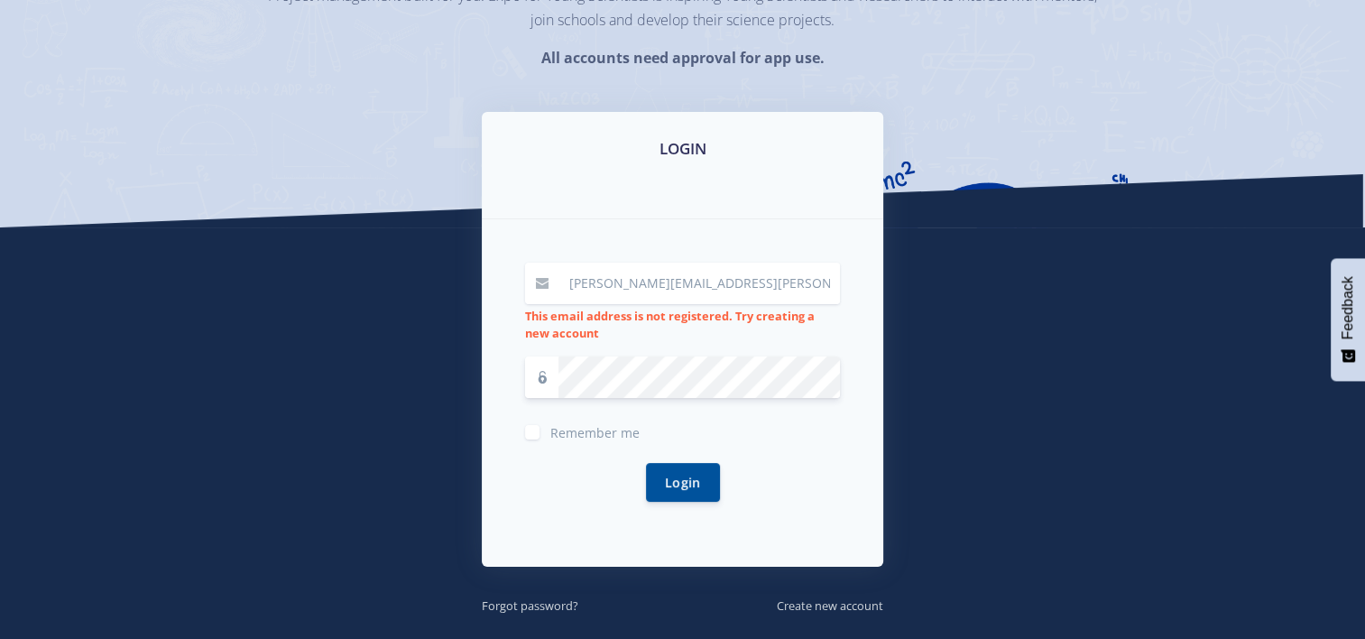
scroll to position [238, 0]
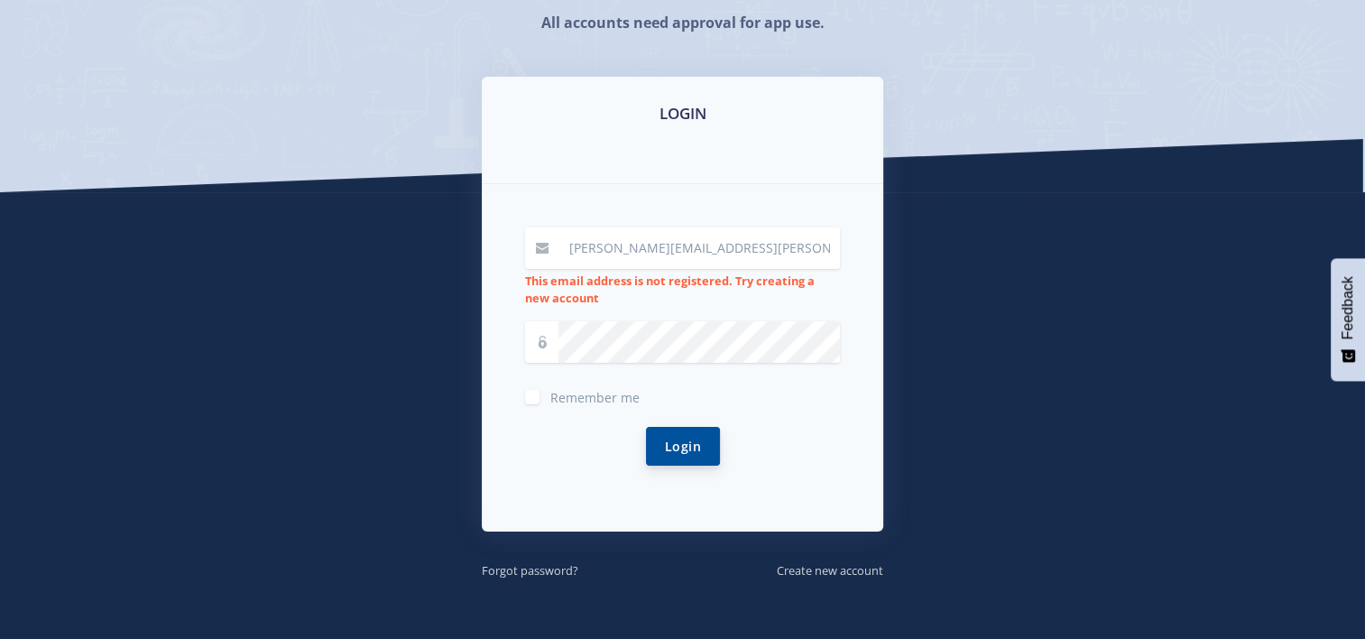
click at [671, 442] on button "Login" at bounding box center [683, 446] width 74 height 39
